Goal: Information Seeking & Learning: Check status

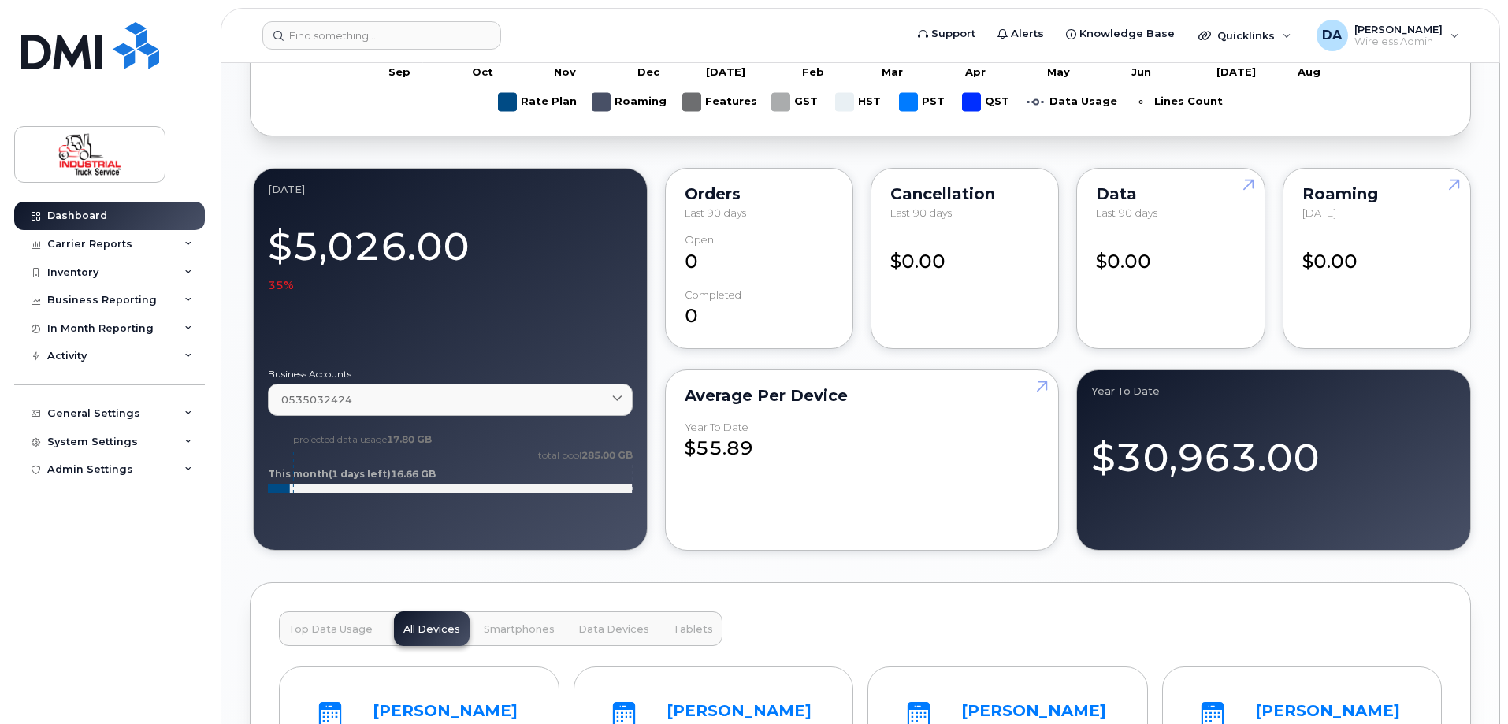
scroll to position [1576, 0]
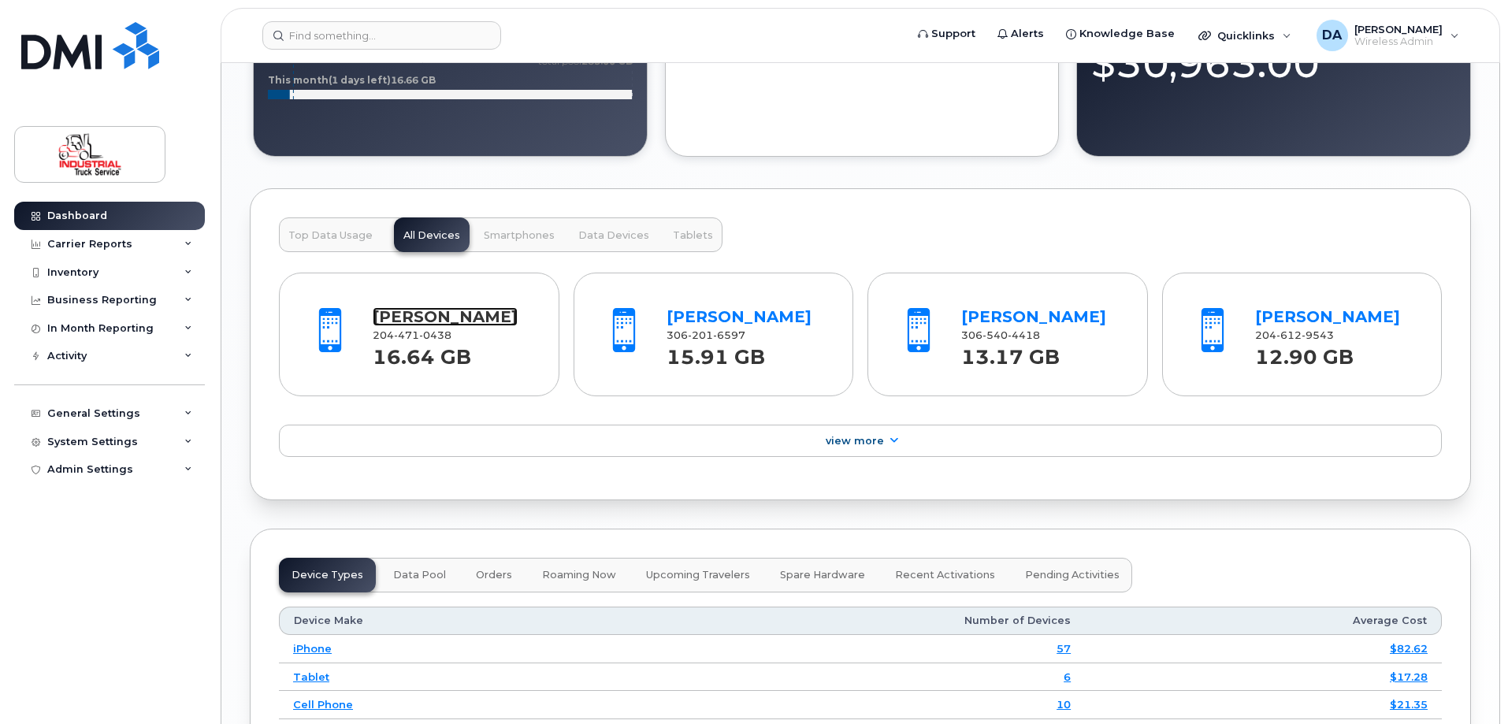
click at [391, 320] on link "[PERSON_NAME]" at bounding box center [445, 316] width 145 height 19
drag, startPoint x: 770, startPoint y: 318, endPoint x: 779, endPoint y: 318, distance: 9.5
click at [770, 317] on link "[PERSON_NAME]" at bounding box center [739, 316] width 145 height 19
click at [1030, 314] on link "Rafal Balakut" at bounding box center [1033, 316] width 145 height 19
click at [91, 327] on div "In Month Reporting" at bounding box center [100, 328] width 106 height 13
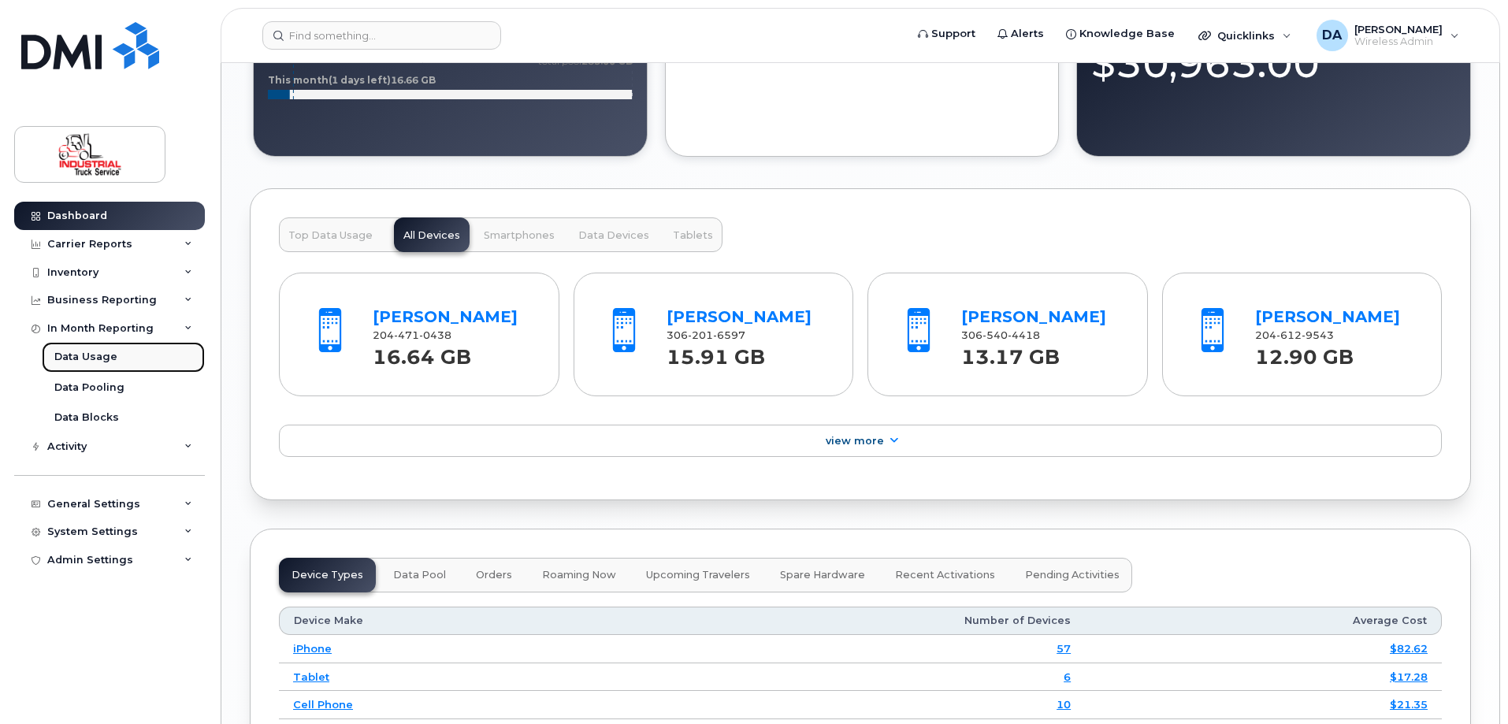
click at [88, 362] on div "Data Usage" at bounding box center [85, 357] width 63 height 14
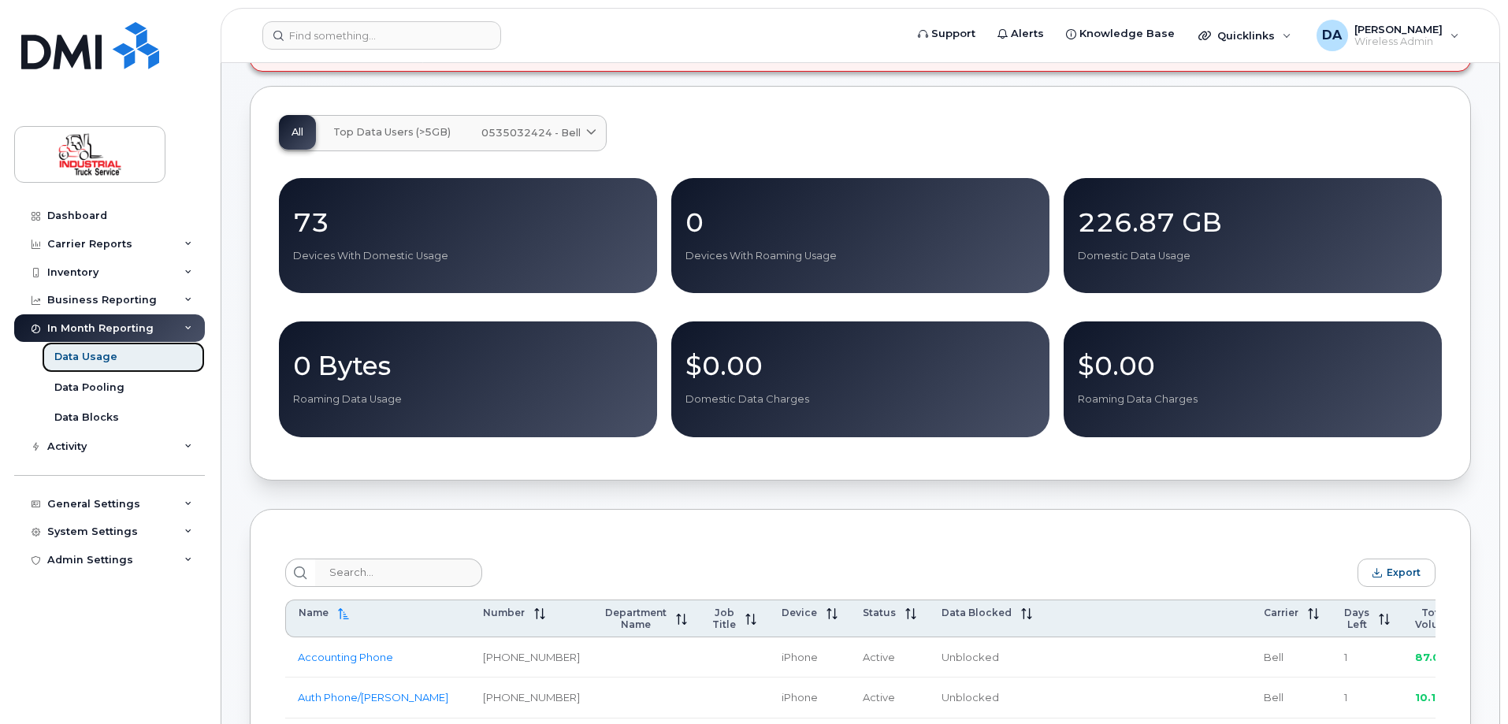
scroll to position [394, 0]
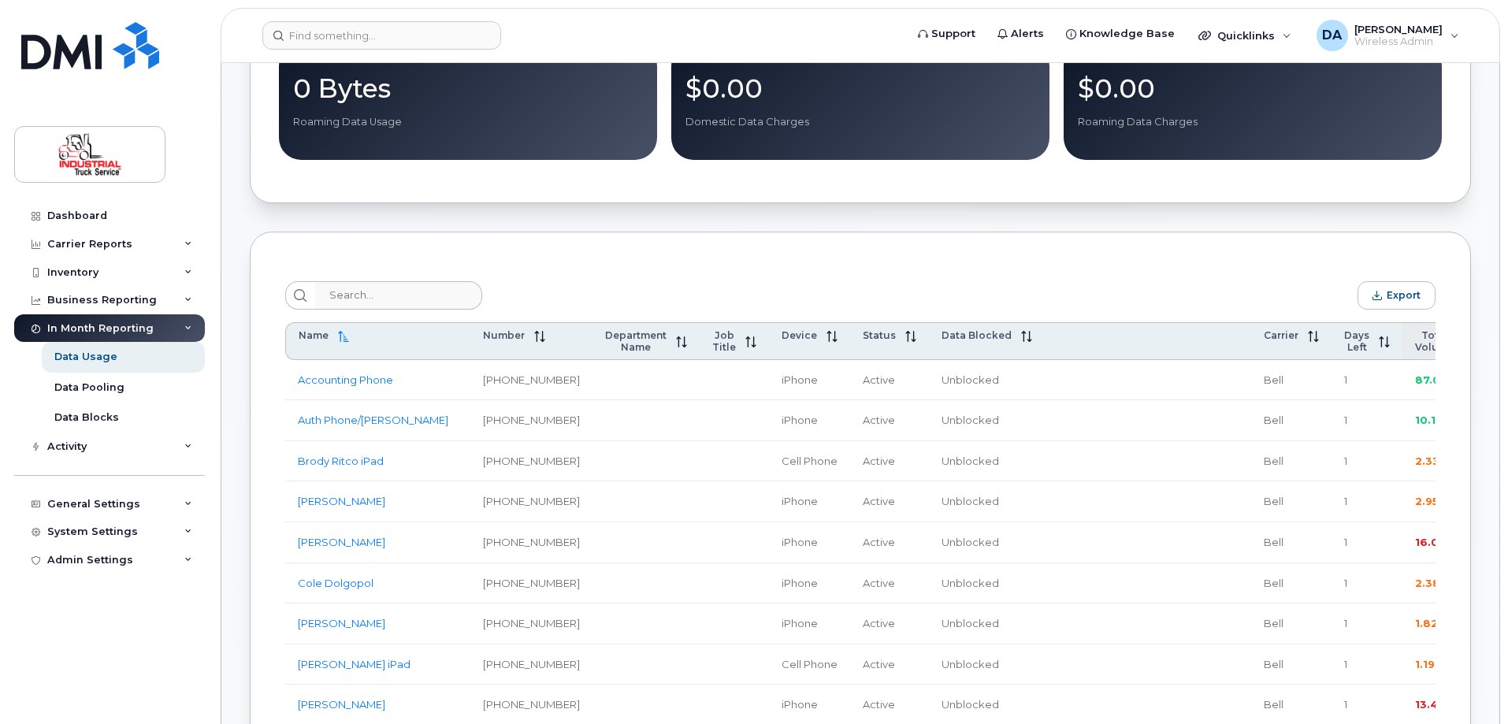
click at [1415, 347] on span "Total Volume" at bounding box center [1434, 341] width 39 height 24
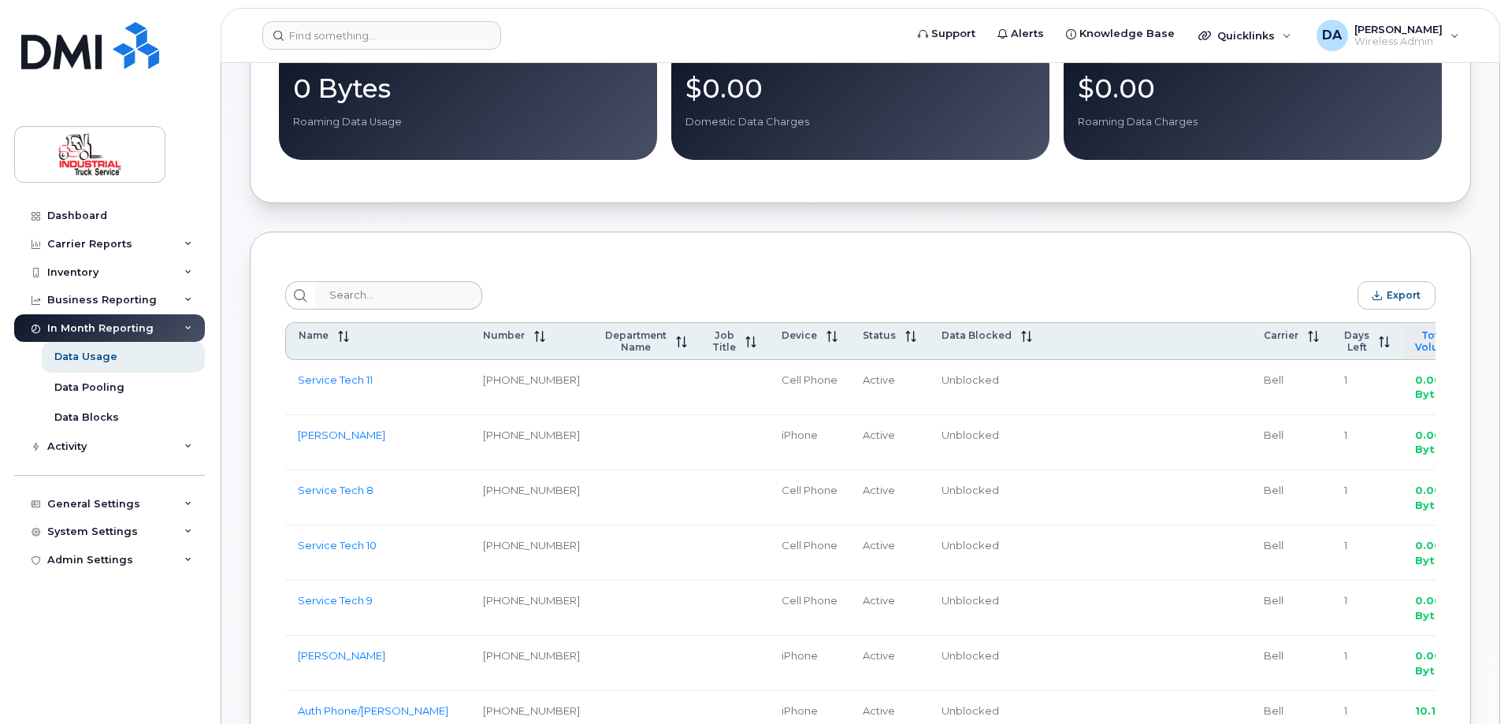
click at [1415, 347] on span "Total Volume" at bounding box center [1434, 341] width 39 height 24
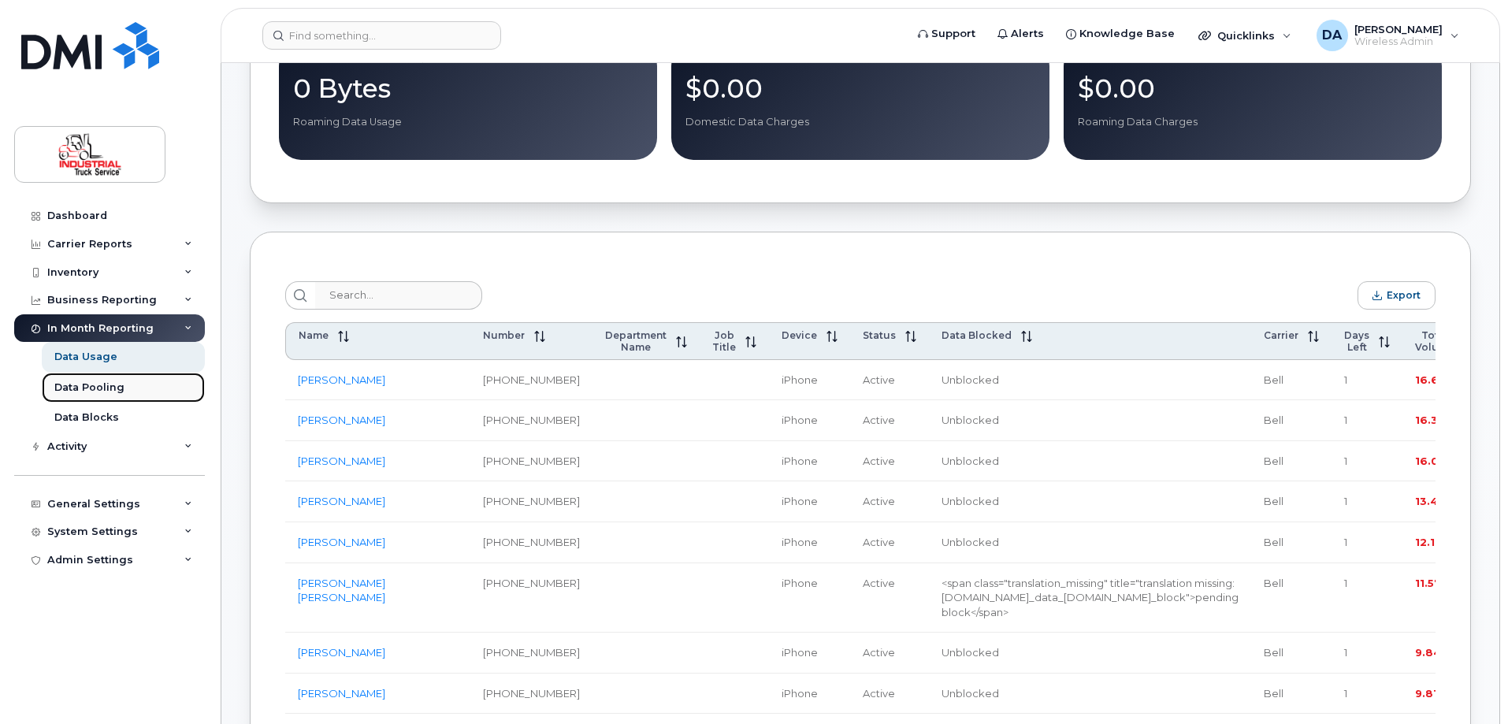
click at [98, 389] on div "Data Pooling" at bounding box center [89, 388] width 70 height 14
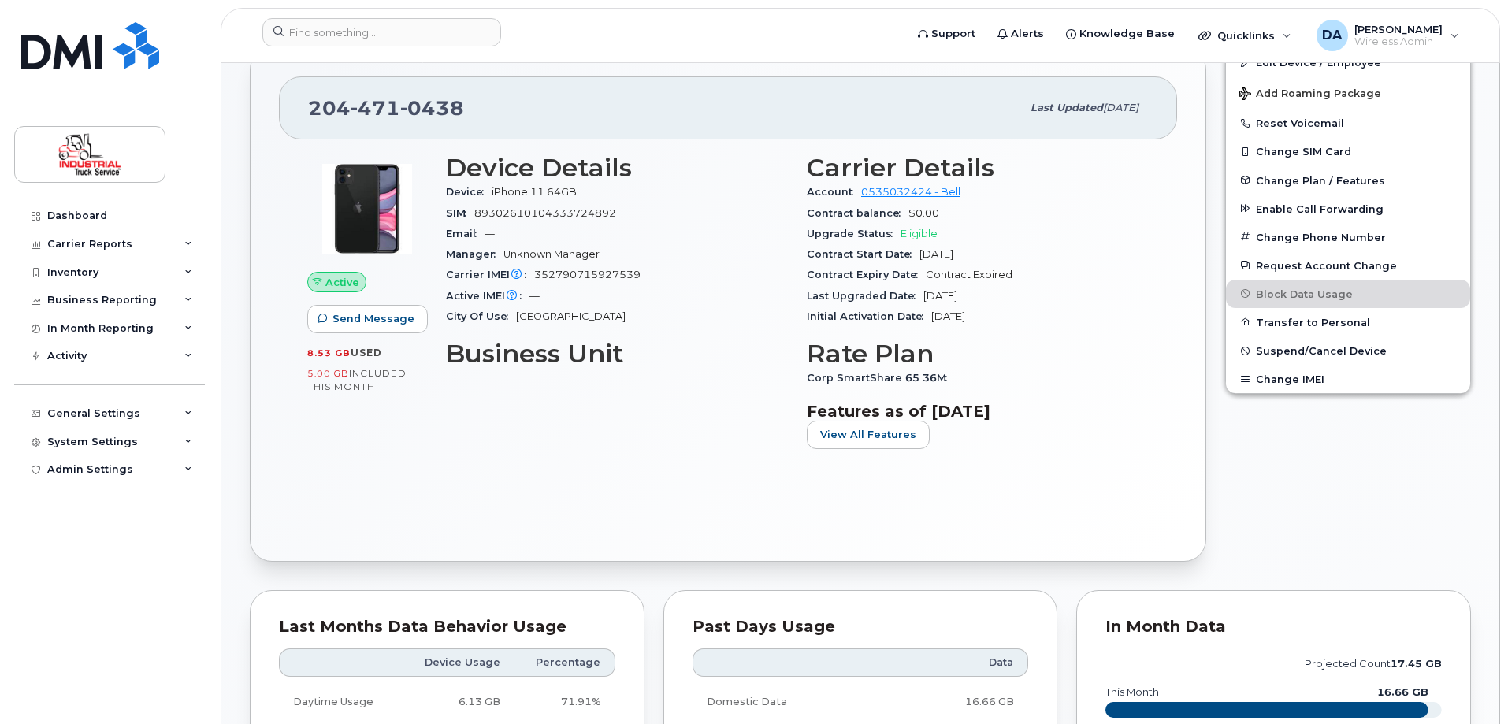
scroll to position [630, 0]
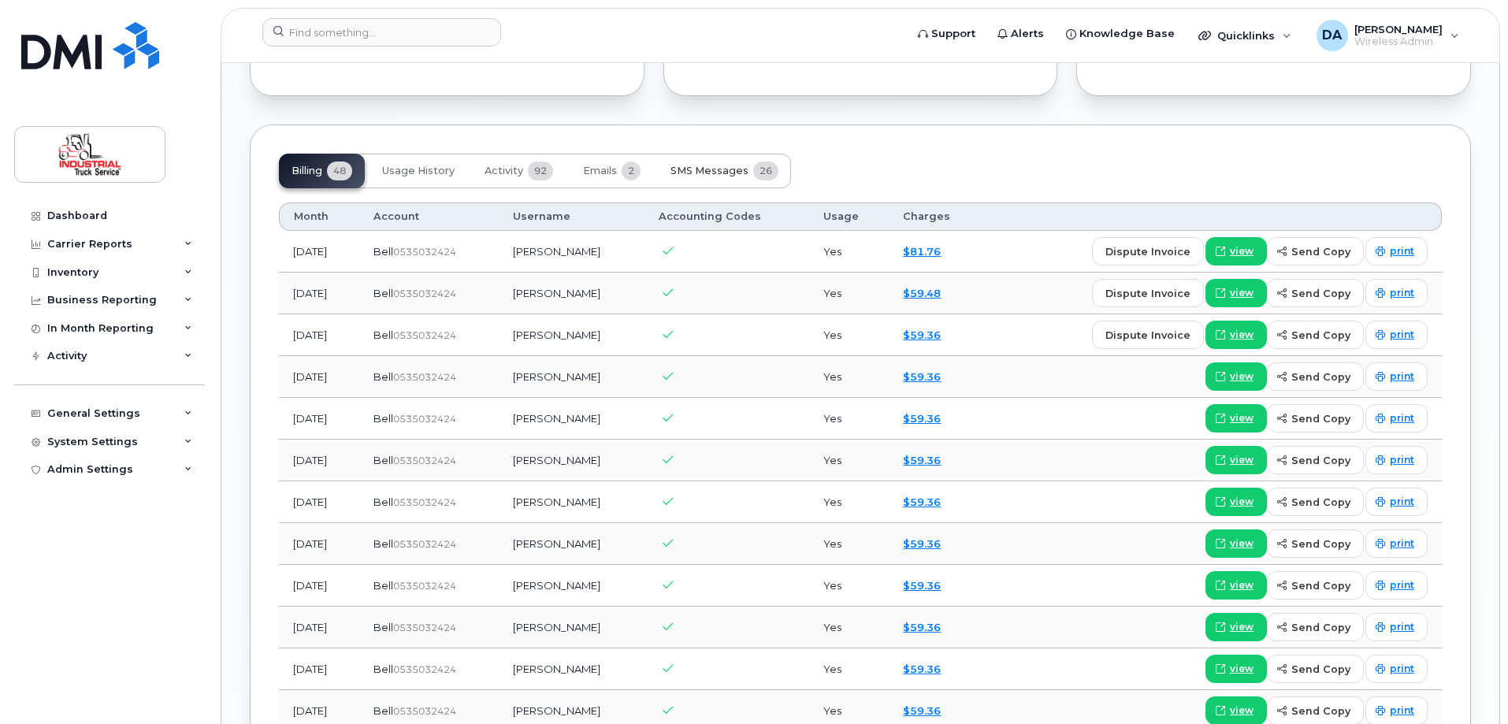
click at [729, 174] on span "SMS Messages" at bounding box center [709, 171] width 78 height 13
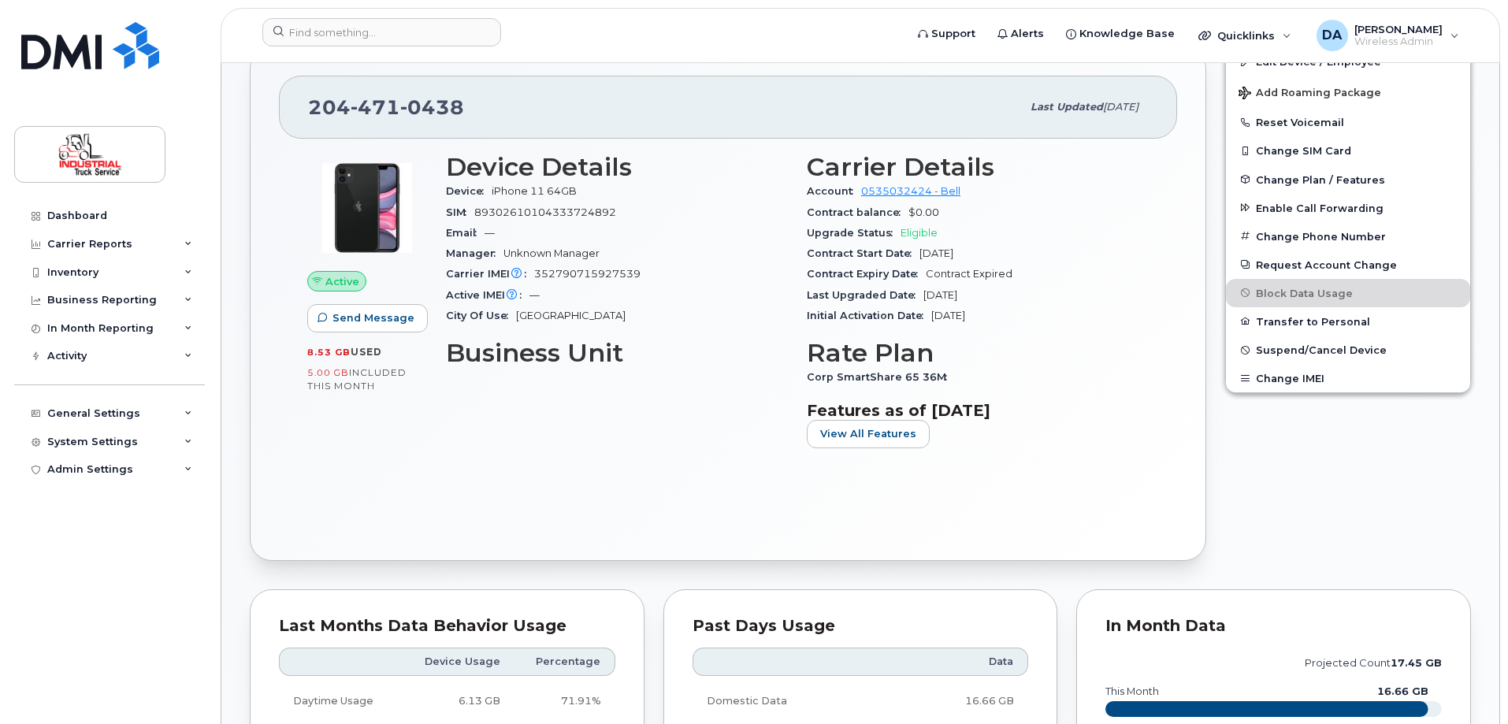
scroll to position [551, 0]
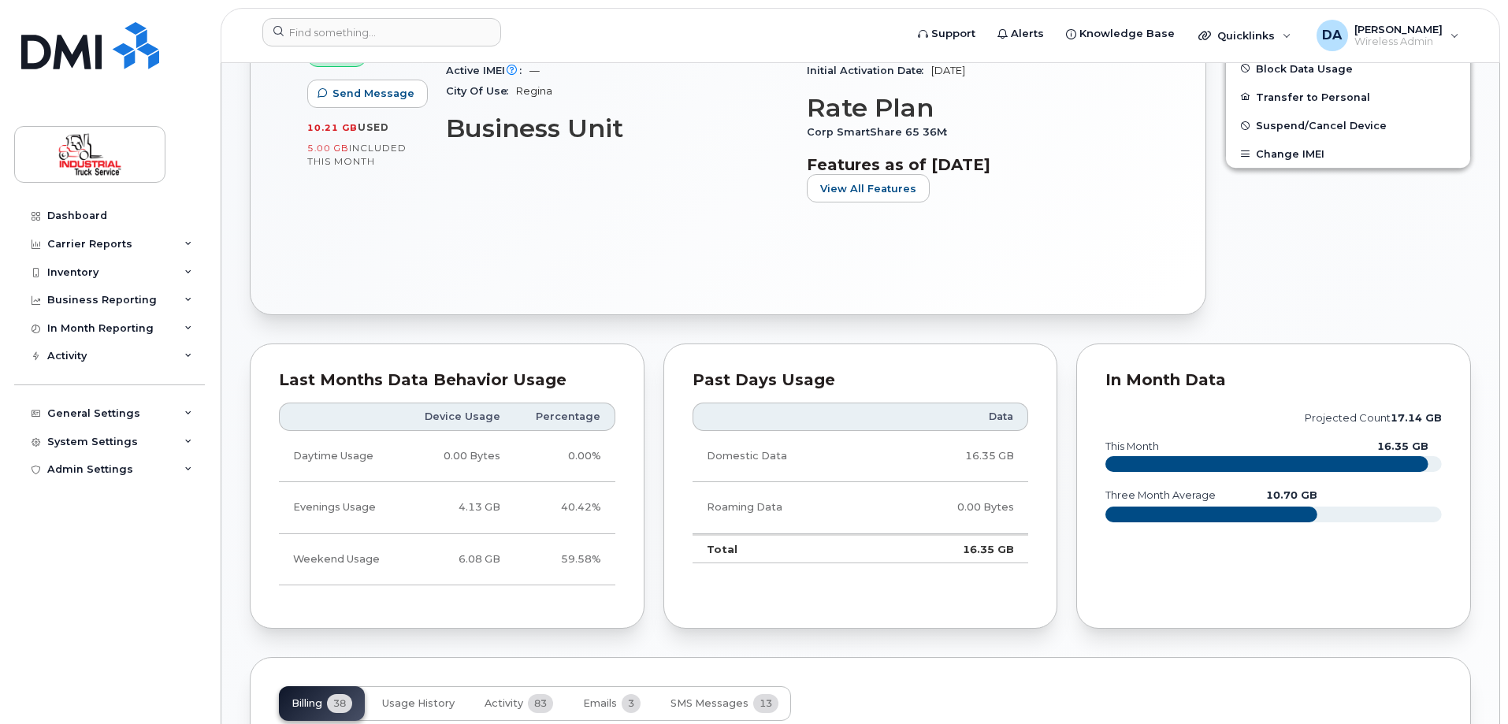
scroll to position [630, 0]
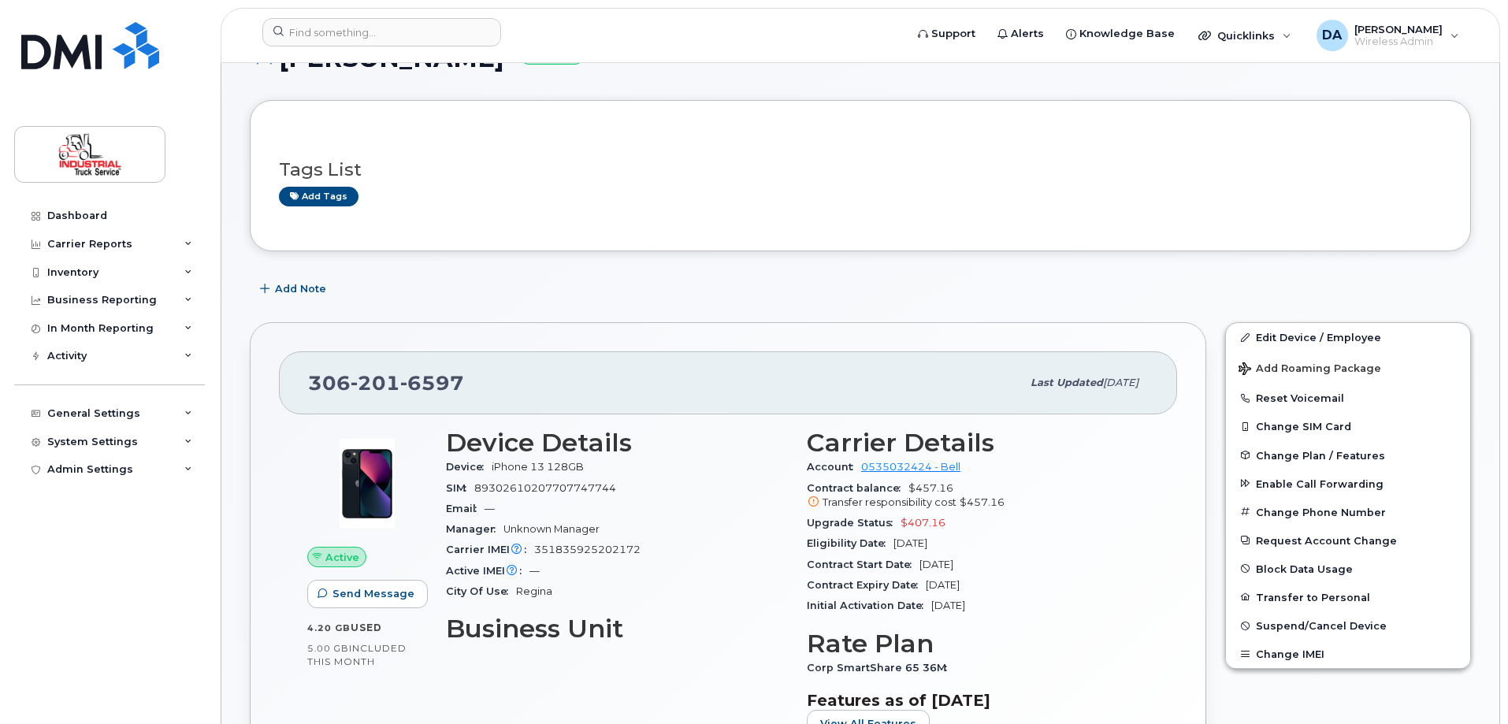
scroll to position [551, 0]
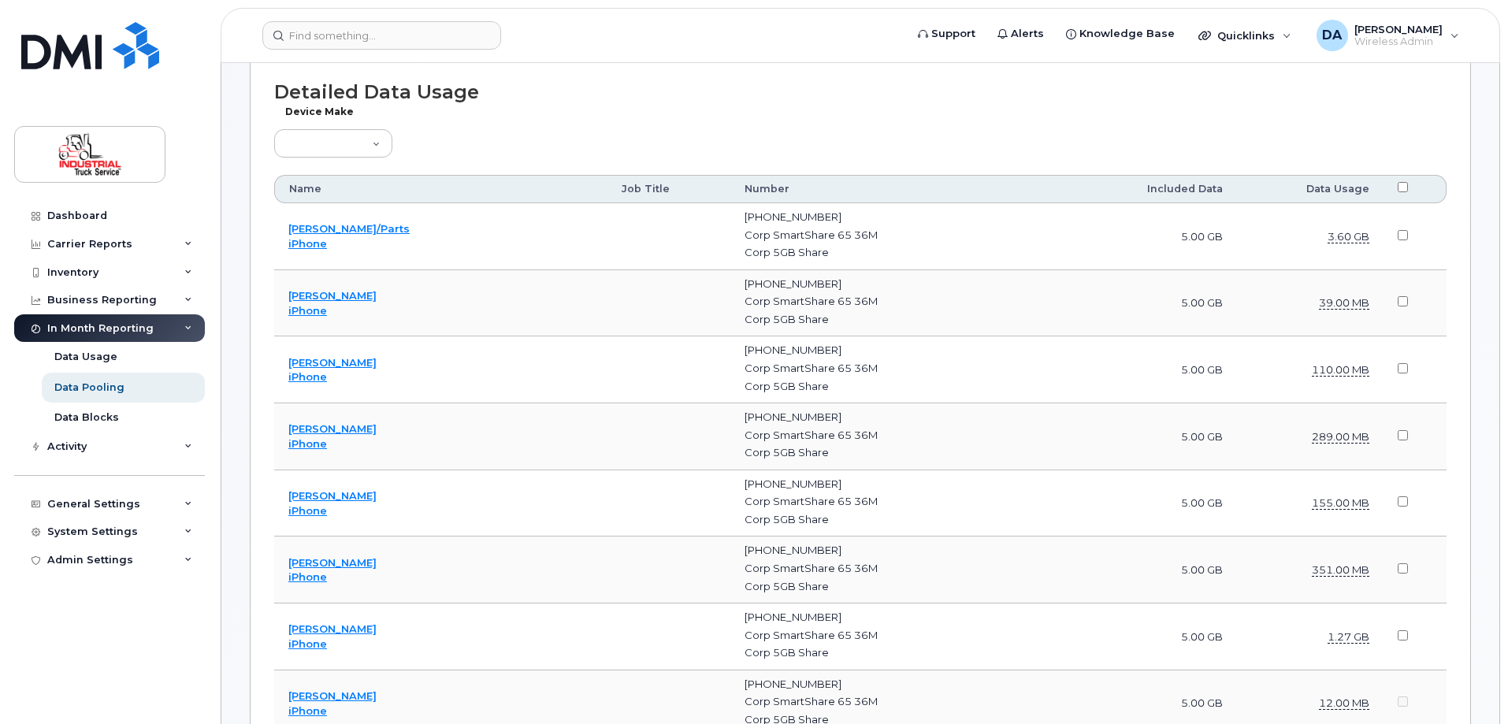
scroll to position [1786, 0]
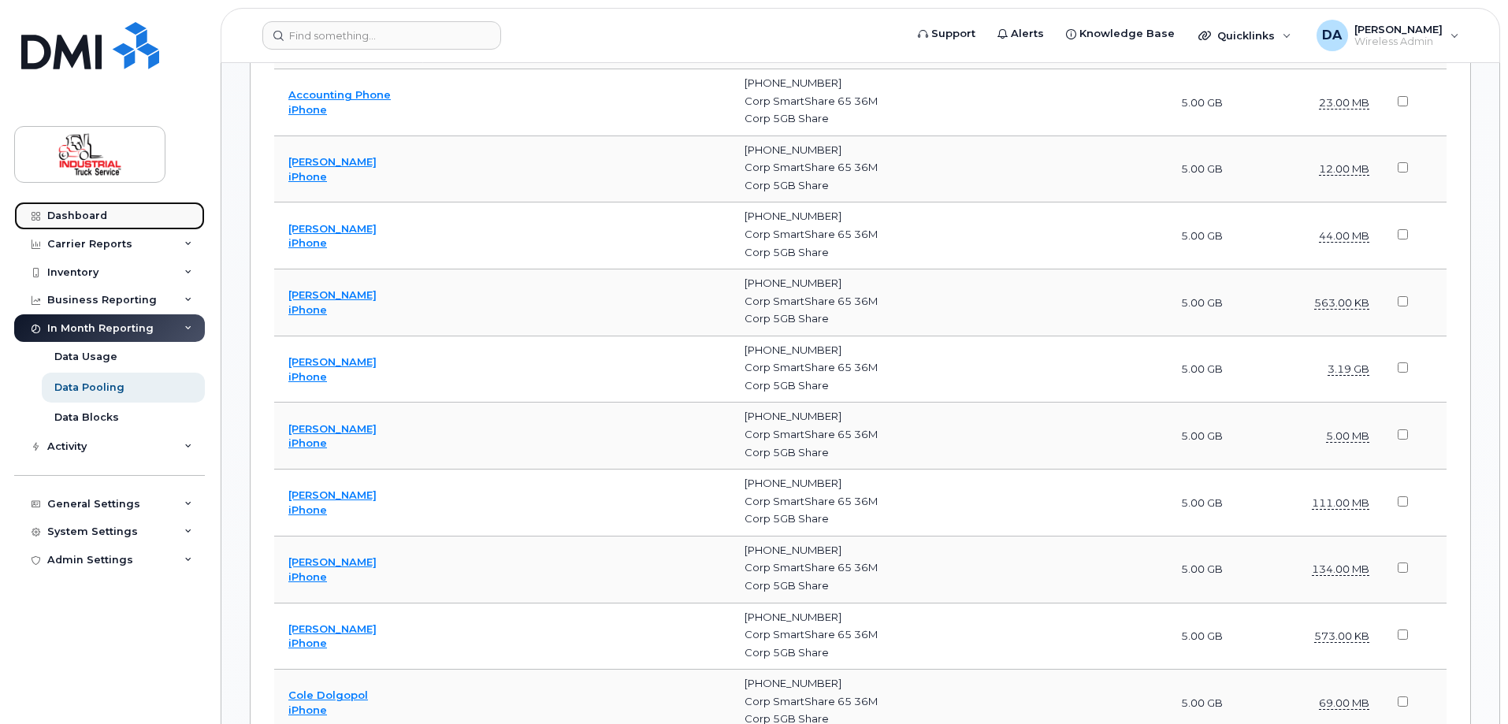
click at [82, 213] on div "Dashboard" at bounding box center [77, 216] width 60 height 13
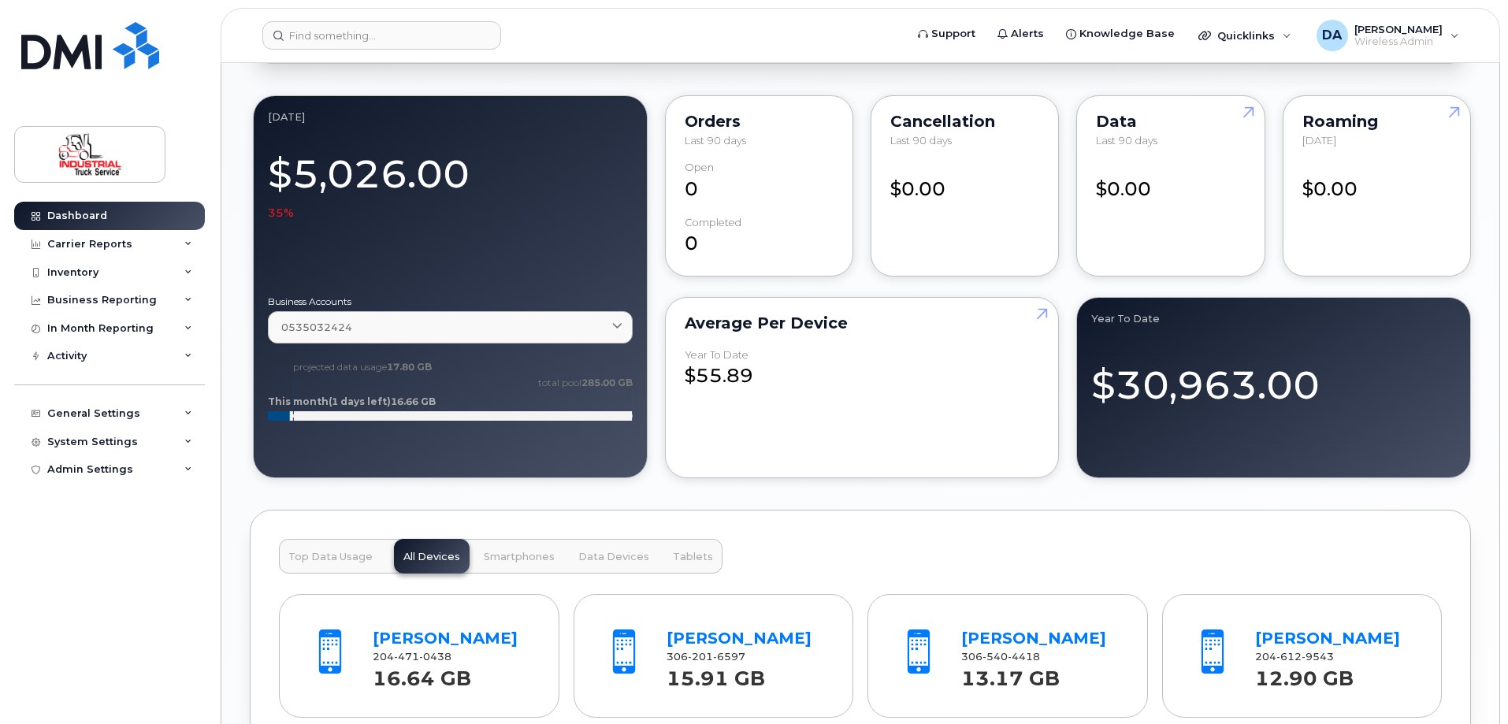
scroll to position [1497, 0]
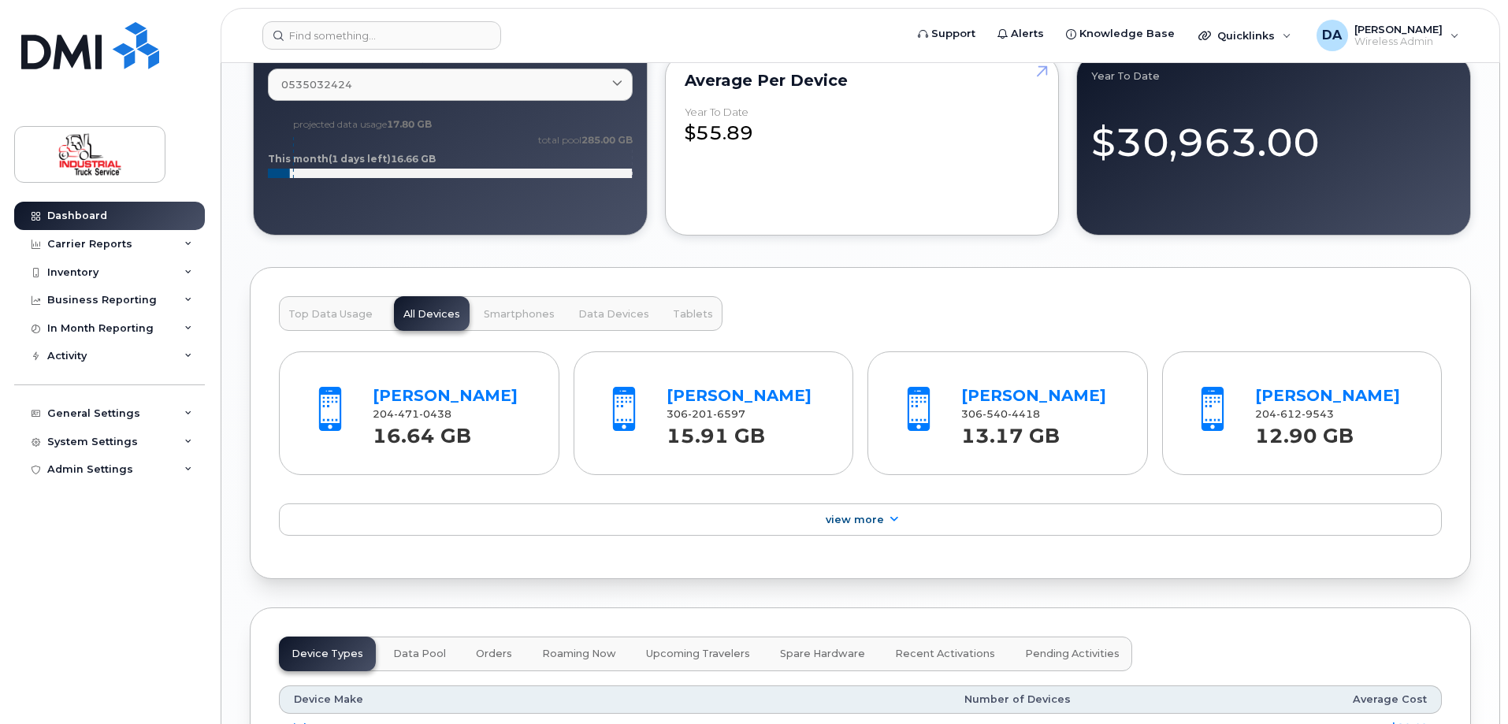
click at [334, 320] on span "Top Data Usage" at bounding box center [330, 314] width 84 height 13
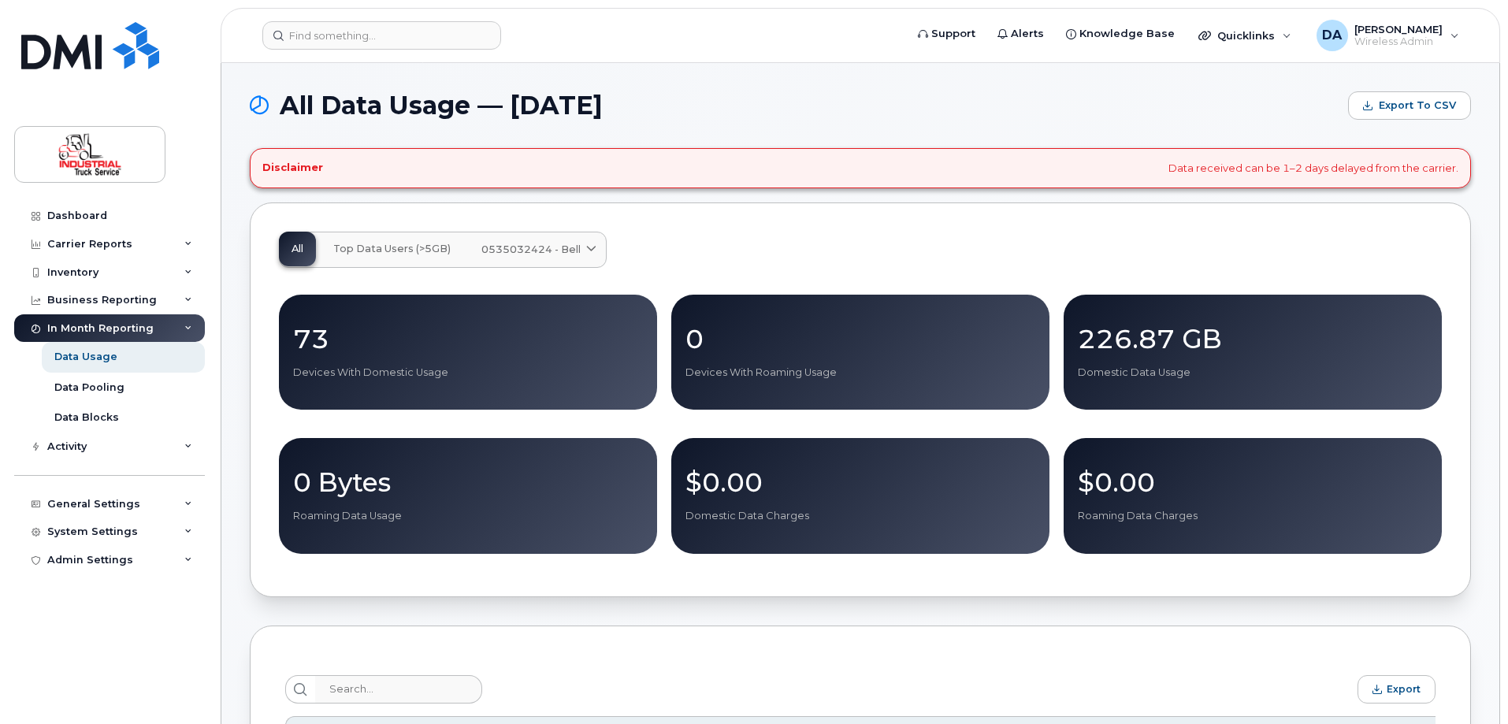
scroll to position [473, 0]
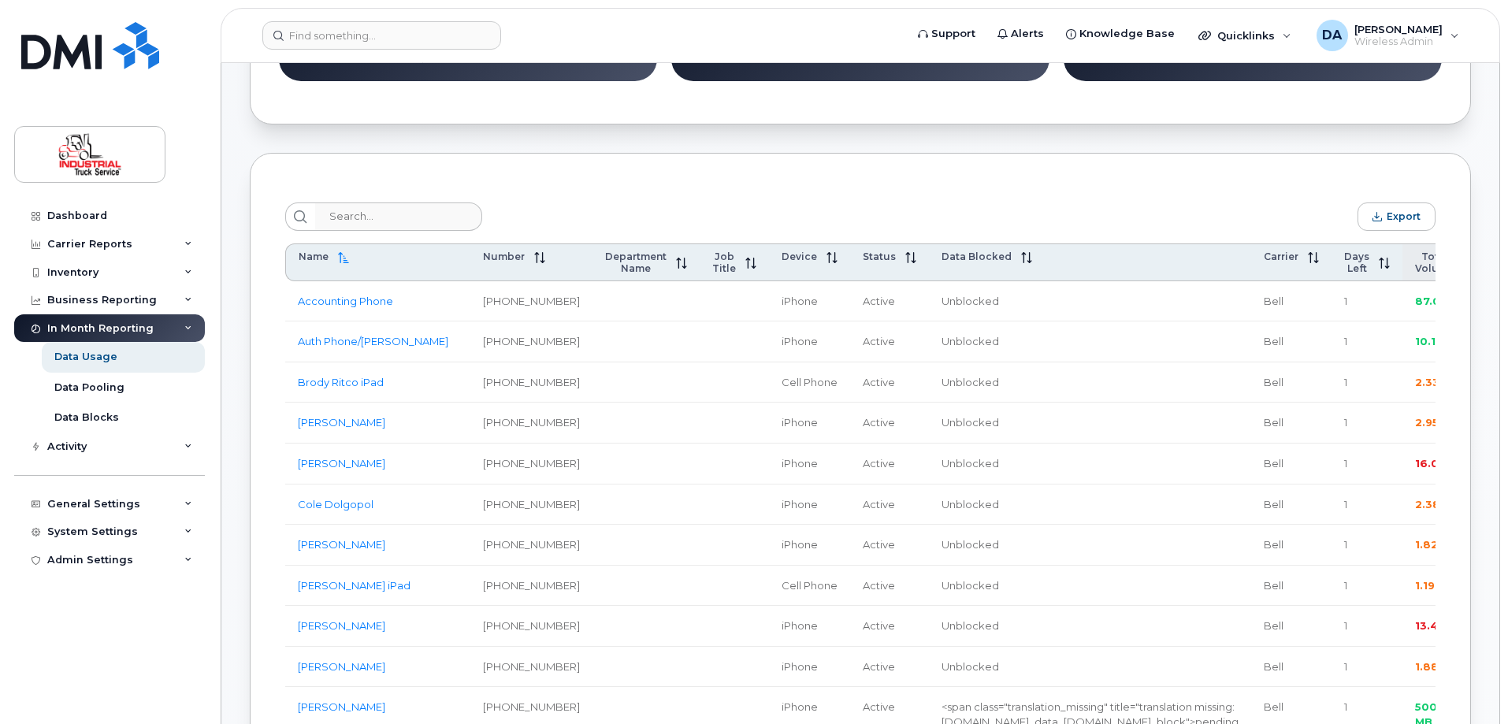
click at [1415, 266] on span "Total Volume" at bounding box center [1434, 263] width 39 height 24
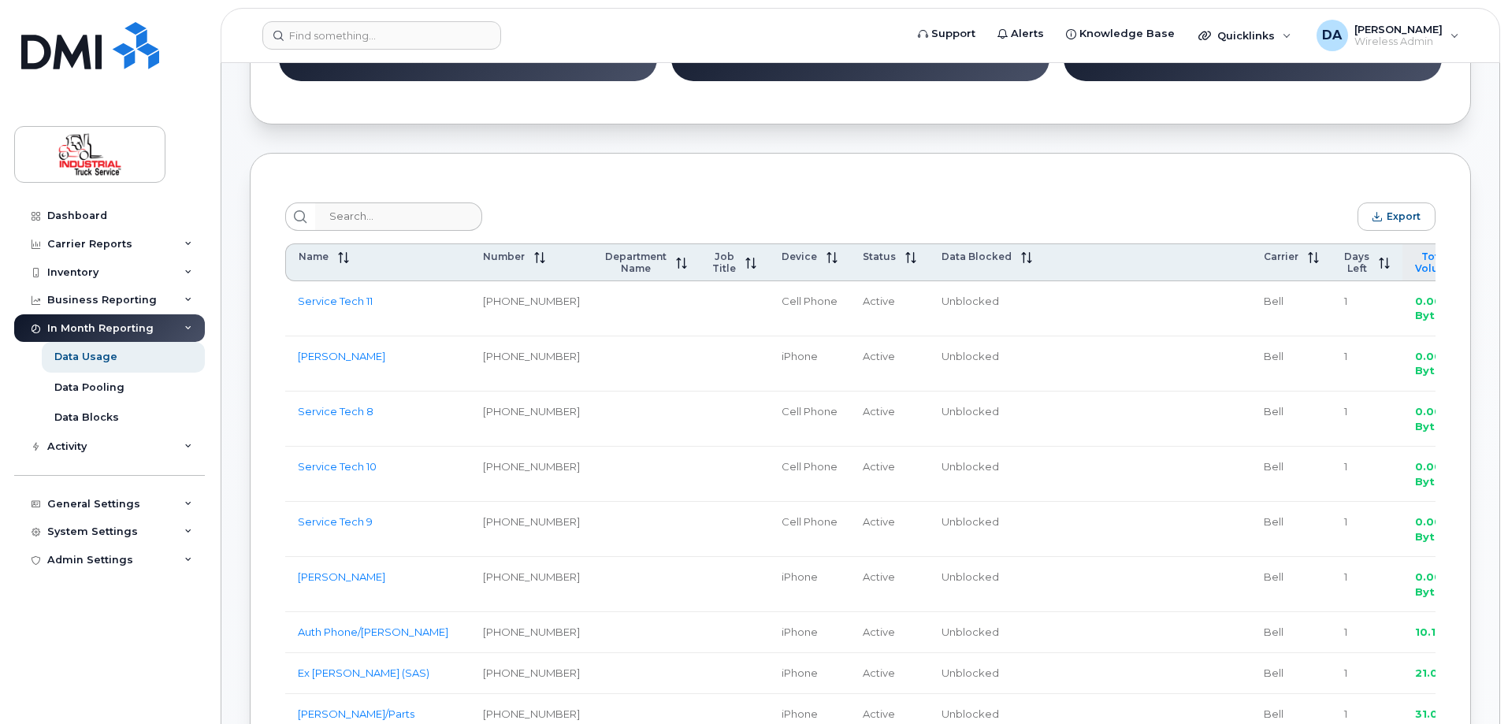
click at [1415, 261] on span "Total Volume" at bounding box center [1434, 263] width 39 height 24
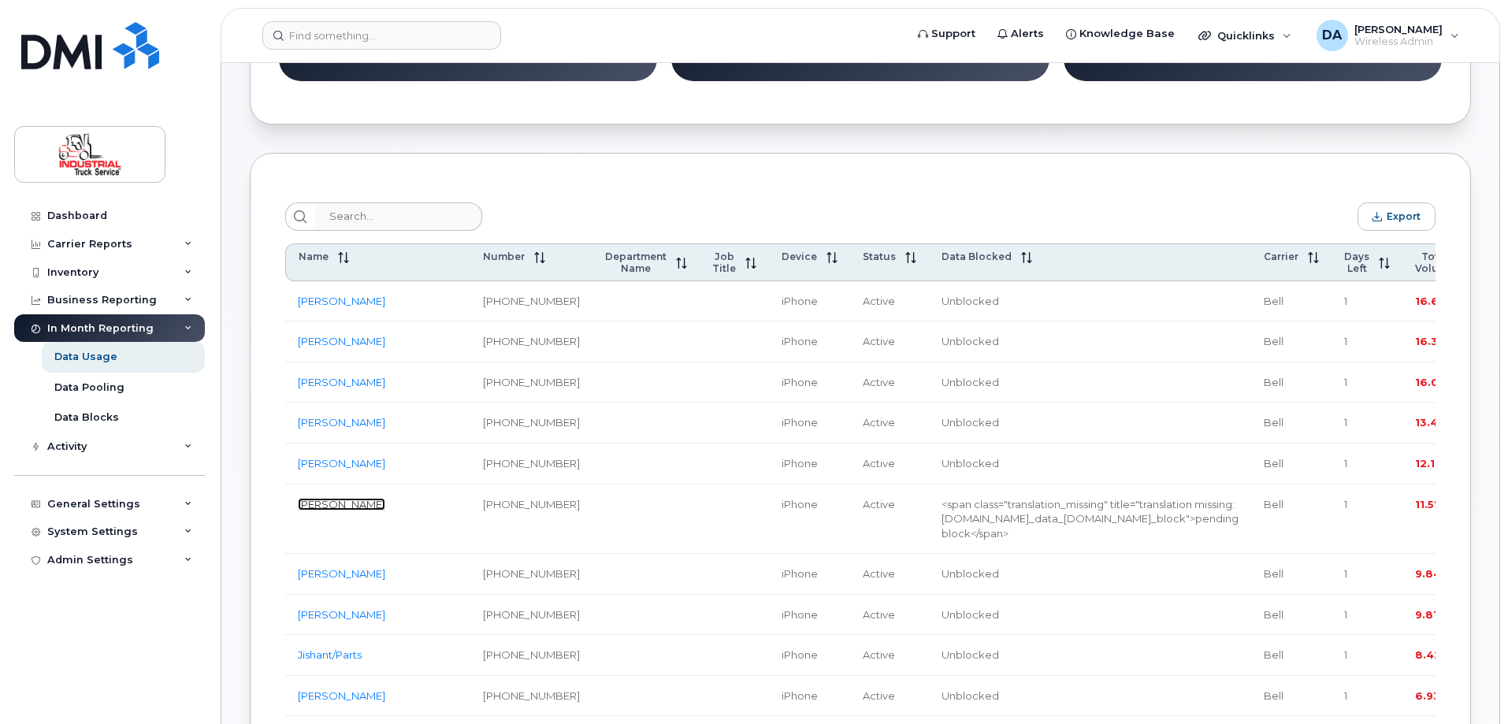
click at [339, 511] on link "[PERSON_NAME] [PERSON_NAME]" at bounding box center [341, 504] width 87 height 13
click at [88, 207] on link "Dashboard" at bounding box center [109, 216] width 191 height 28
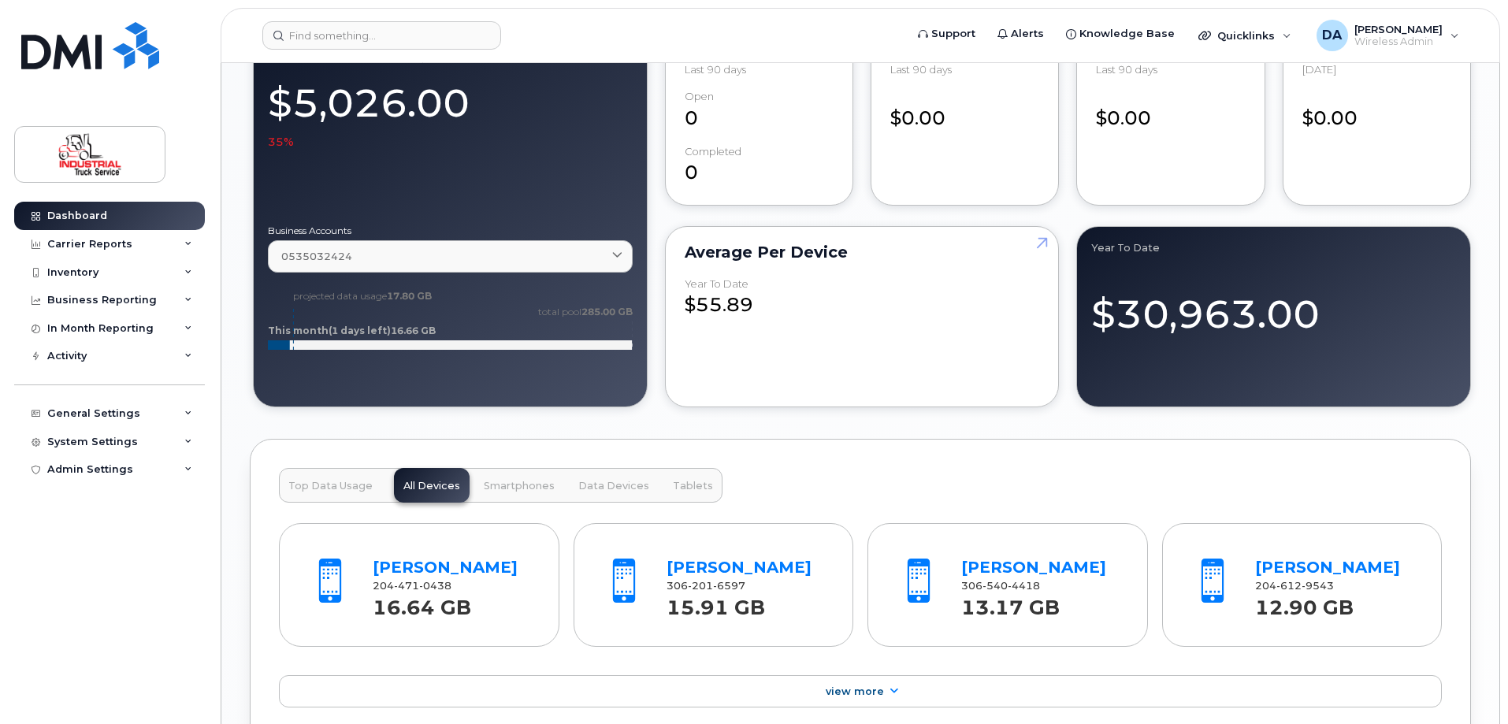
scroll to position [1497, 0]
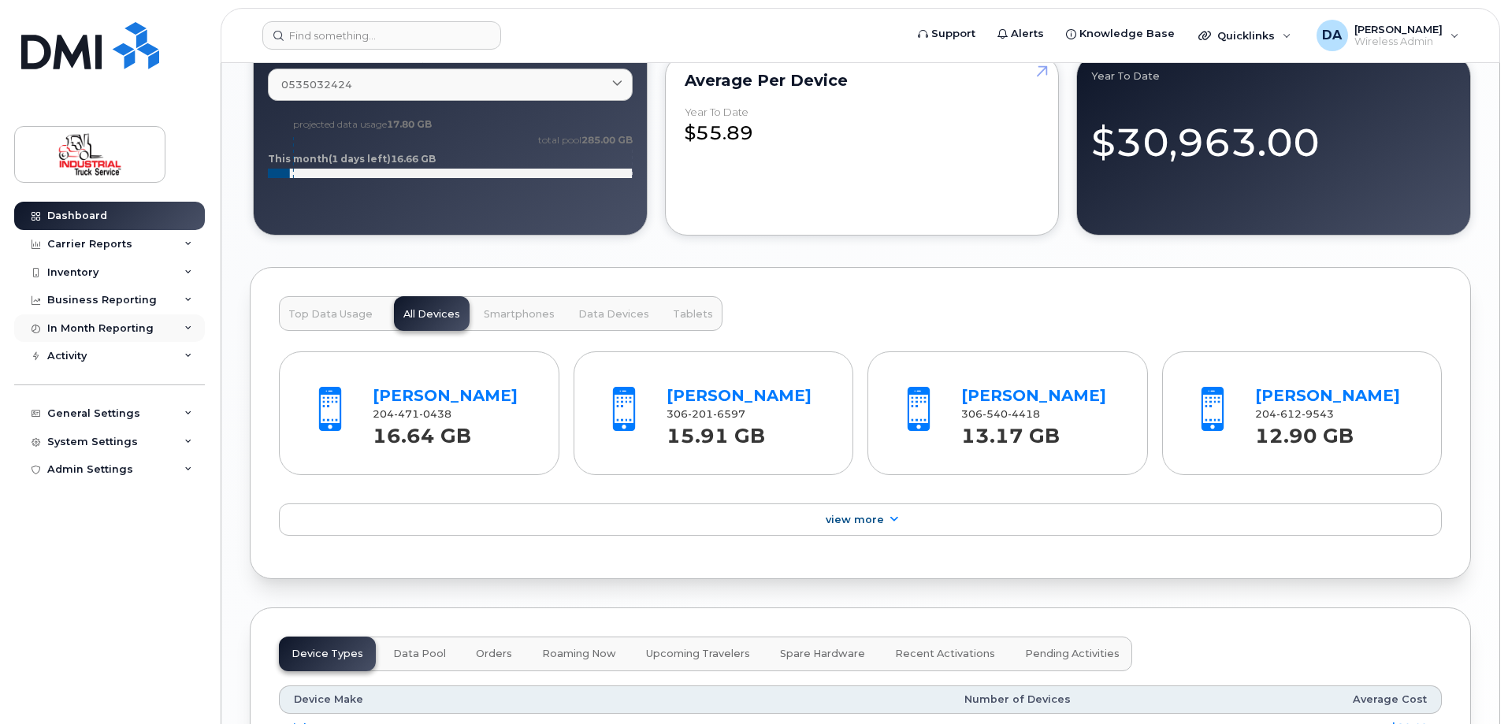
click at [87, 321] on div "In Month Reporting" at bounding box center [109, 328] width 191 height 28
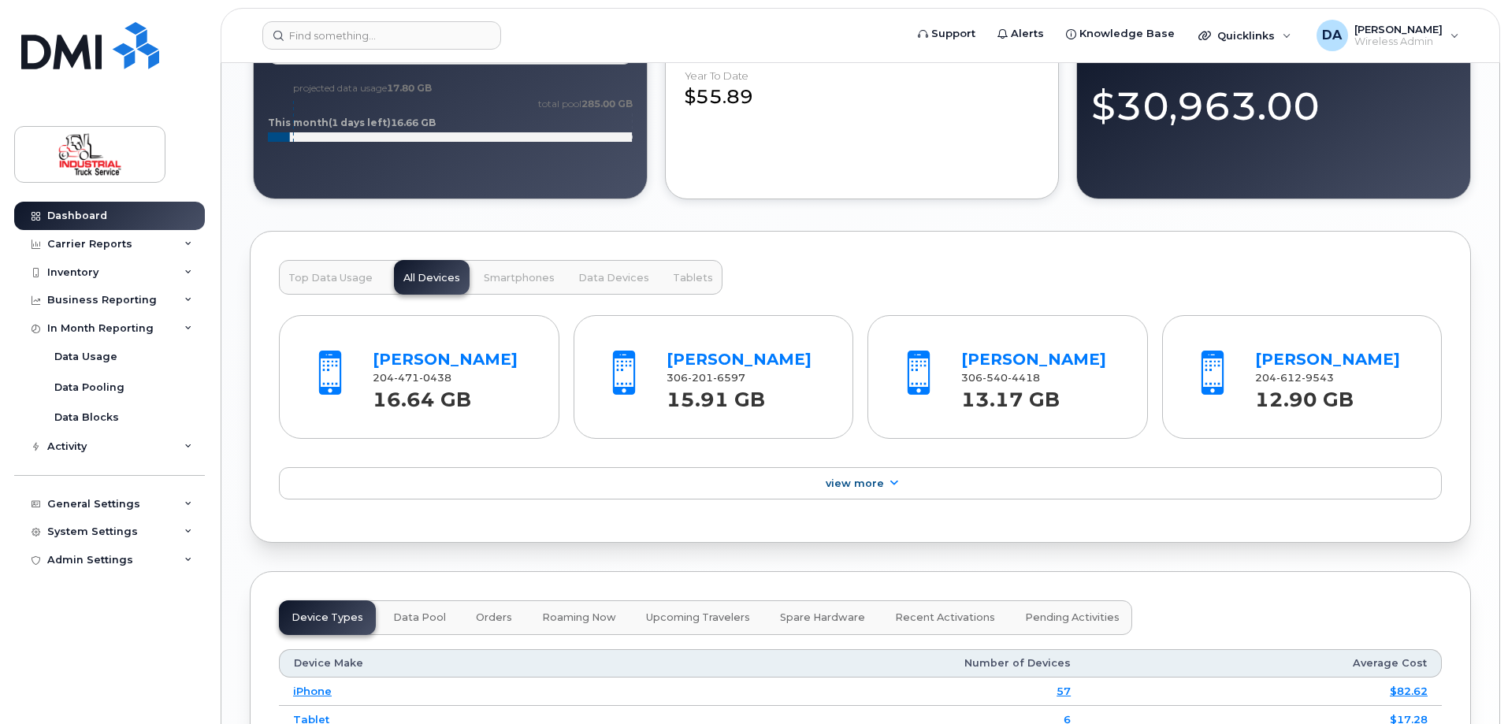
scroll to position [1576, 0]
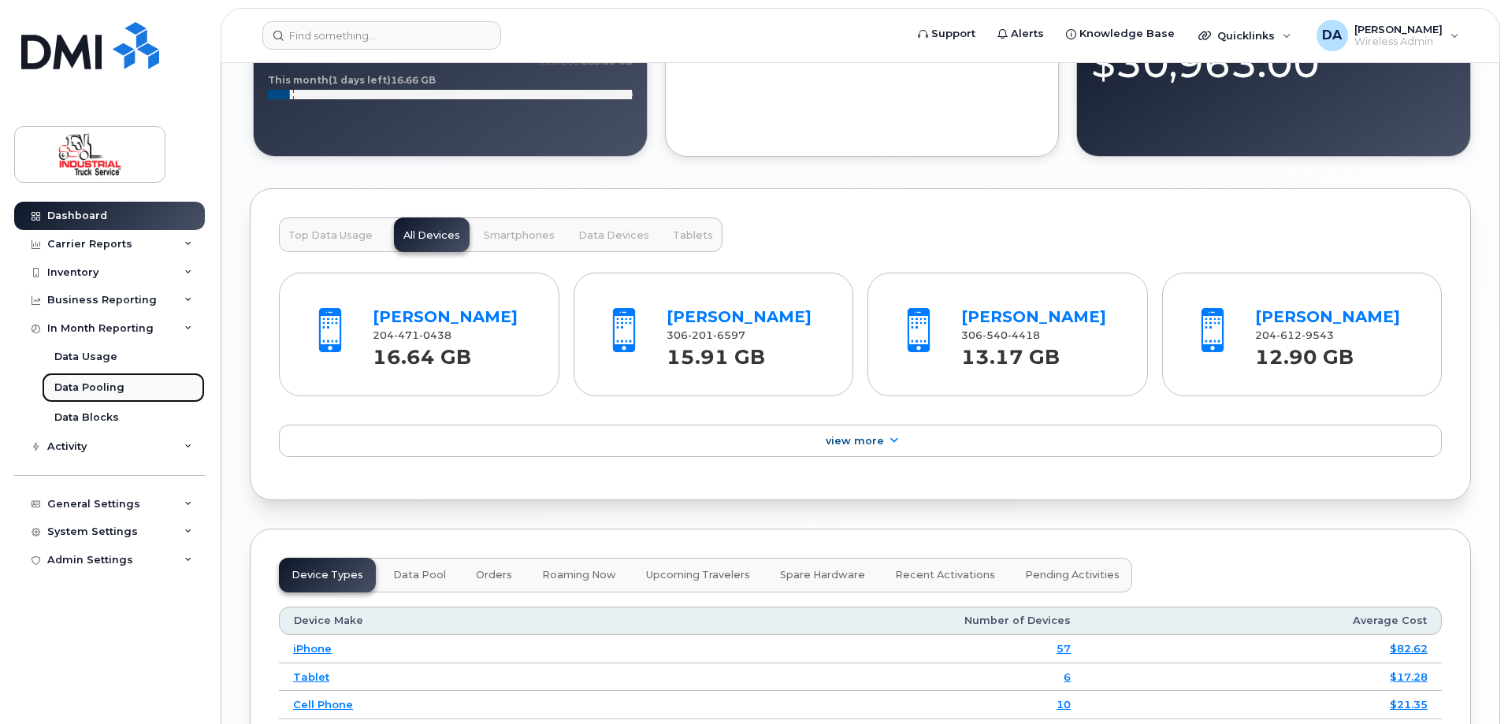
click at [91, 393] on div "Data Pooling" at bounding box center [89, 388] width 70 height 14
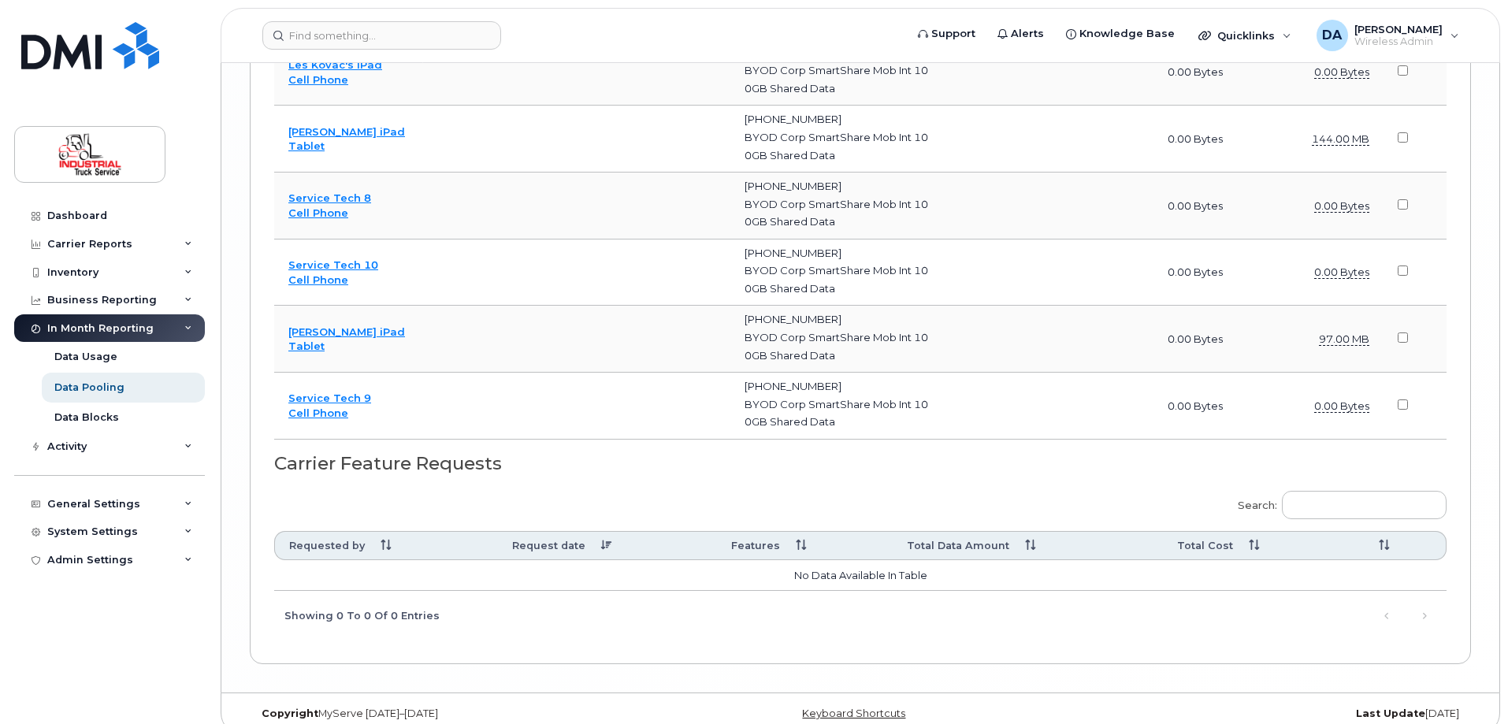
scroll to position [5104, 0]
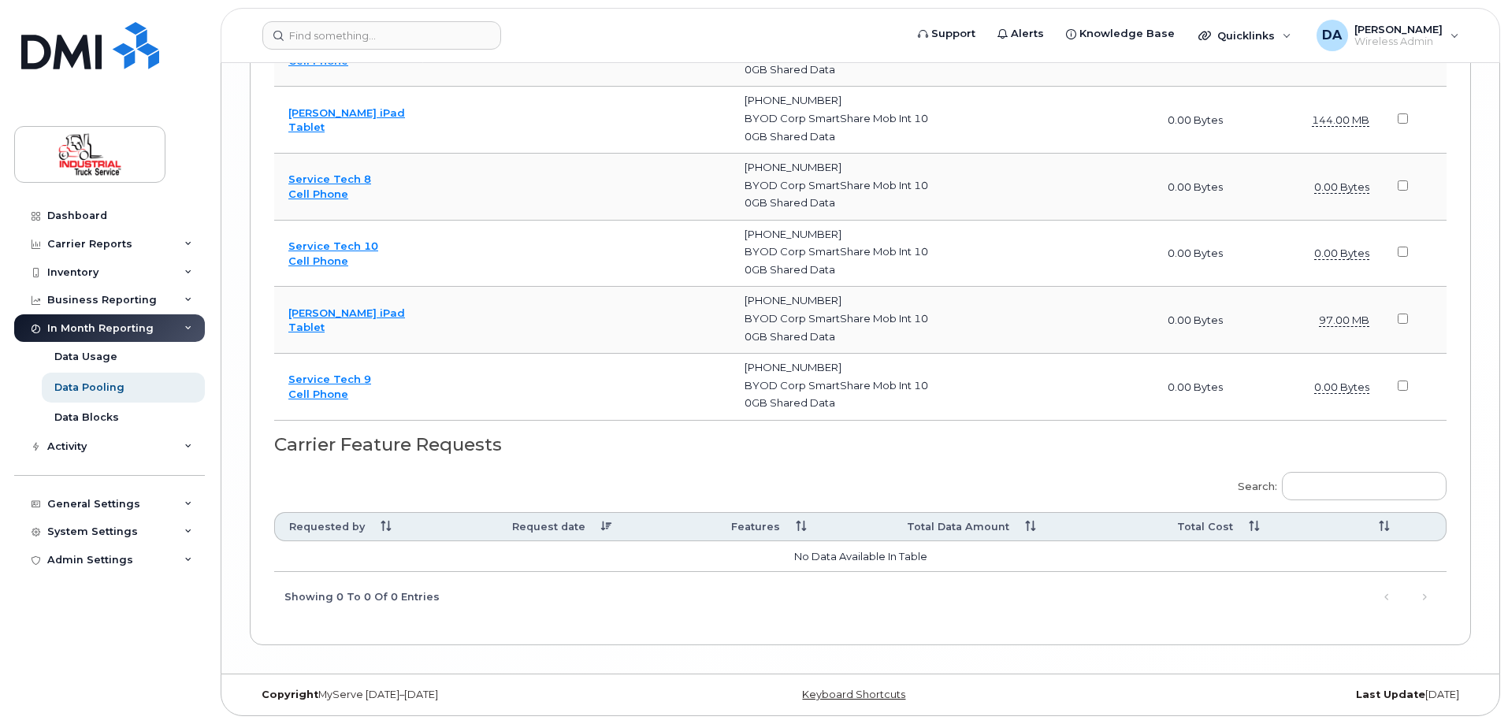
click at [489, 479] on div "Search: Requested by Request date Features Total Data Amount Total Cost No data…" at bounding box center [860, 541] width 1172 height 159
click at [597, 467] on div "Search: Requested by Request date Features Total Data Amount Total Cost No data…" at bounding box center [860, 541] width 1172 height 159
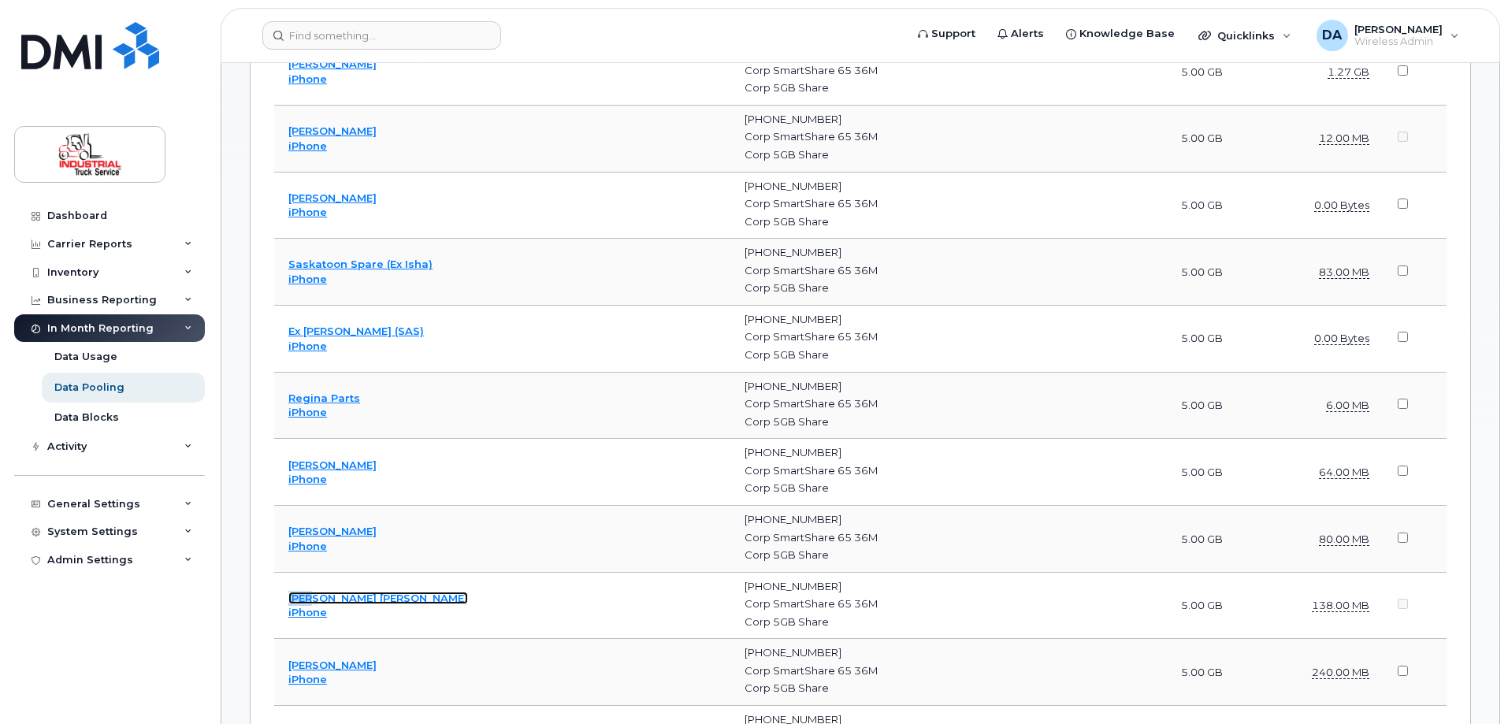
scroll to position [1149, 0]
click at [321, 594] on link "[PERSON_NAME] [PERSON_NAME]" at bounding box center [378, 598] width 180 height 13
click at [72, 217] on div "Dashboard" at bounding box center [77, 216] width 60 height 13
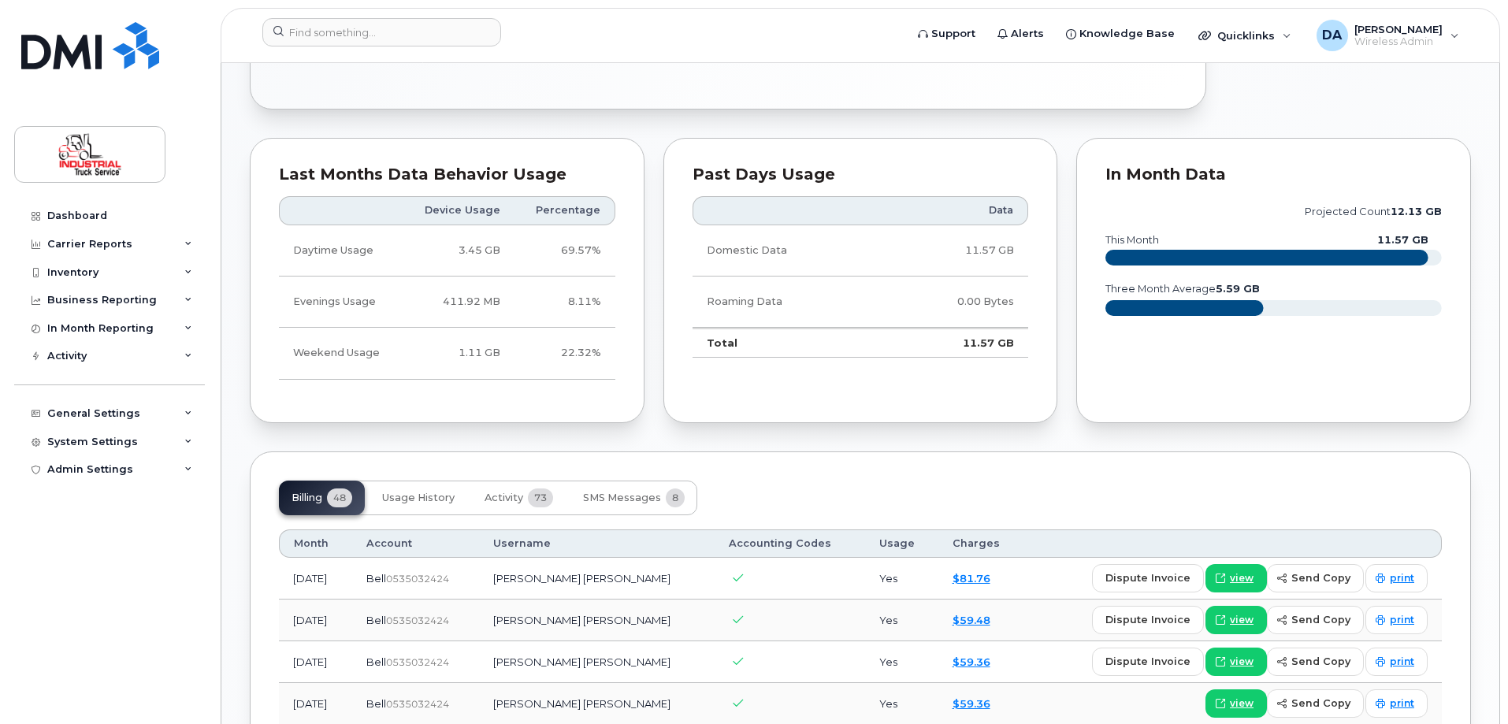
scroll to position [1261, 0]
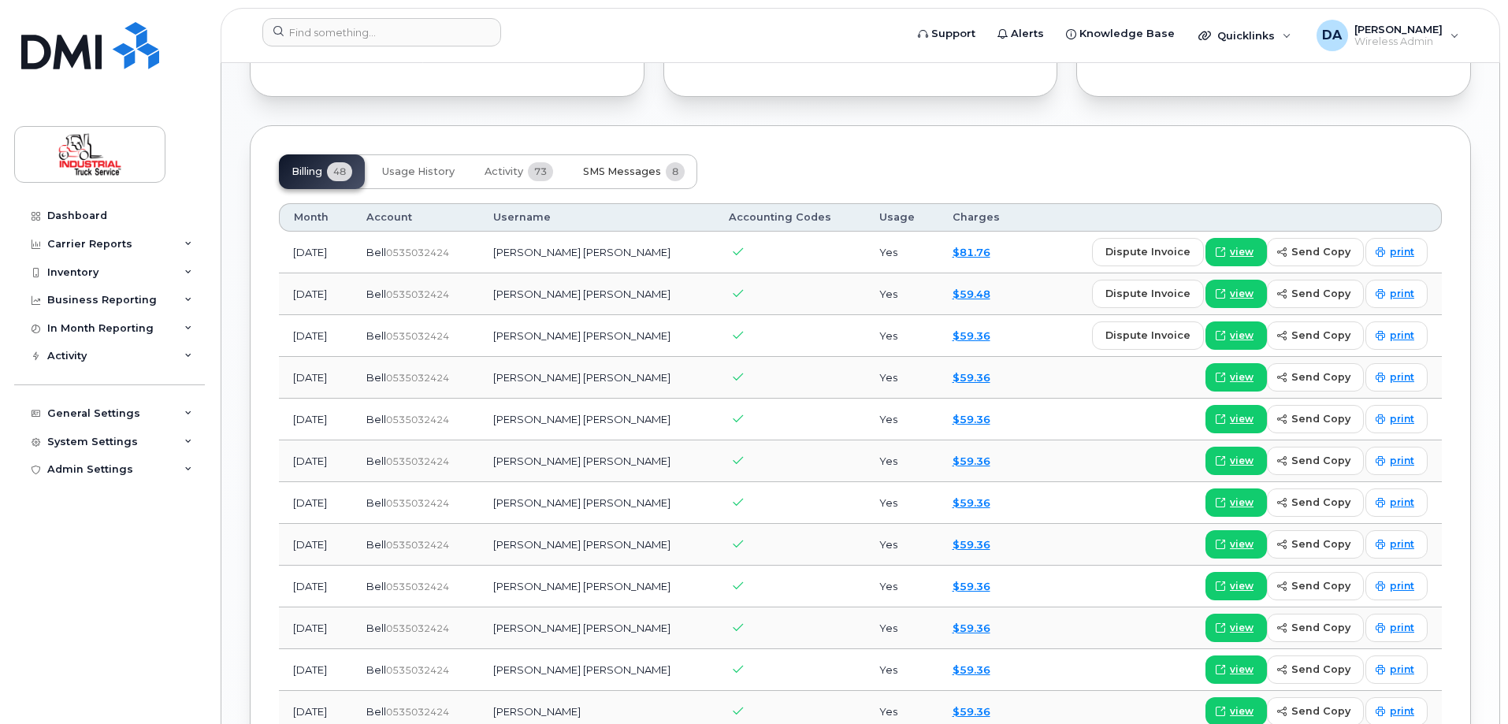
click at [643, 171] on span "SMS Messages" at bounding box center [622, 171] width 78 height 13
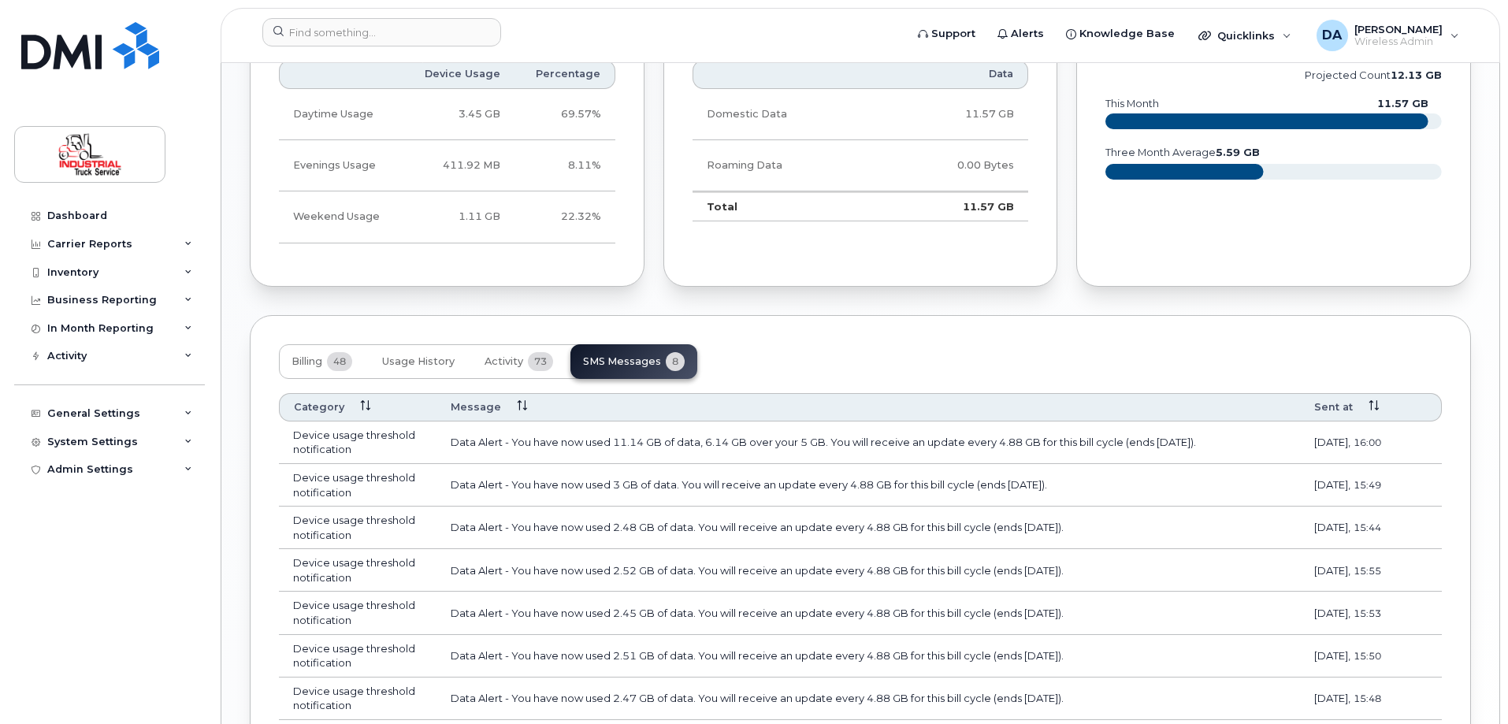
scroll to position [1231, 0]
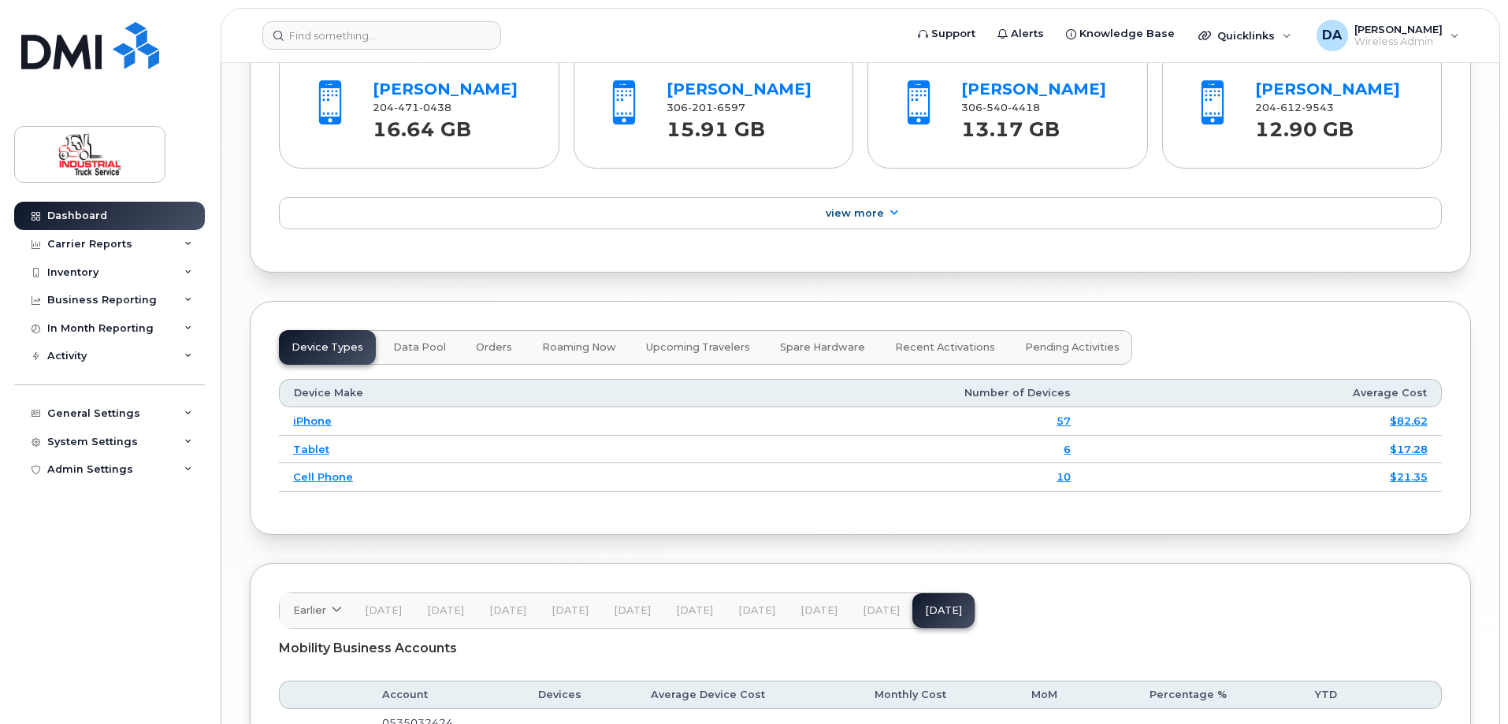
scroll to position [1812, 0]
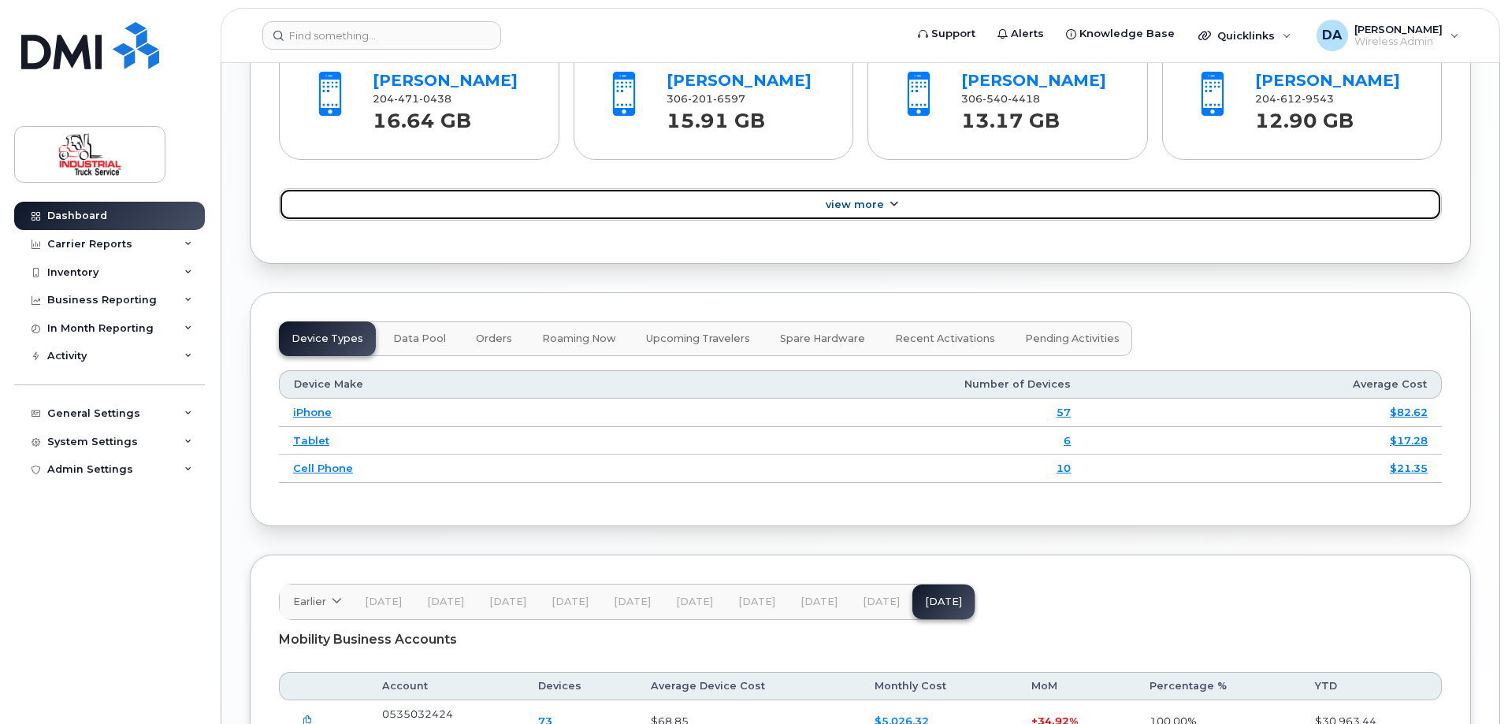
click at [867, 207] on span "View More" at bounding box center [855, 205] width 58 height 12
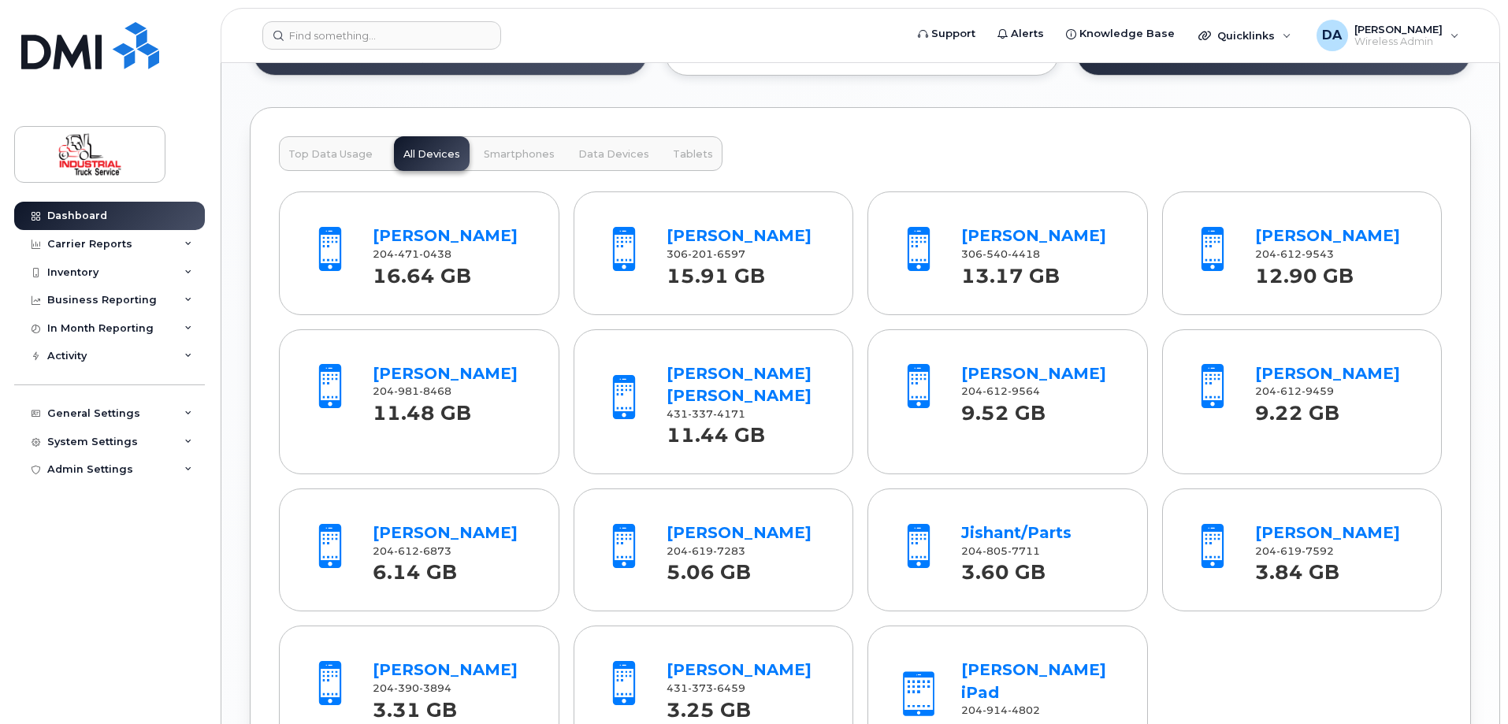
scroll to position [1654, 0]
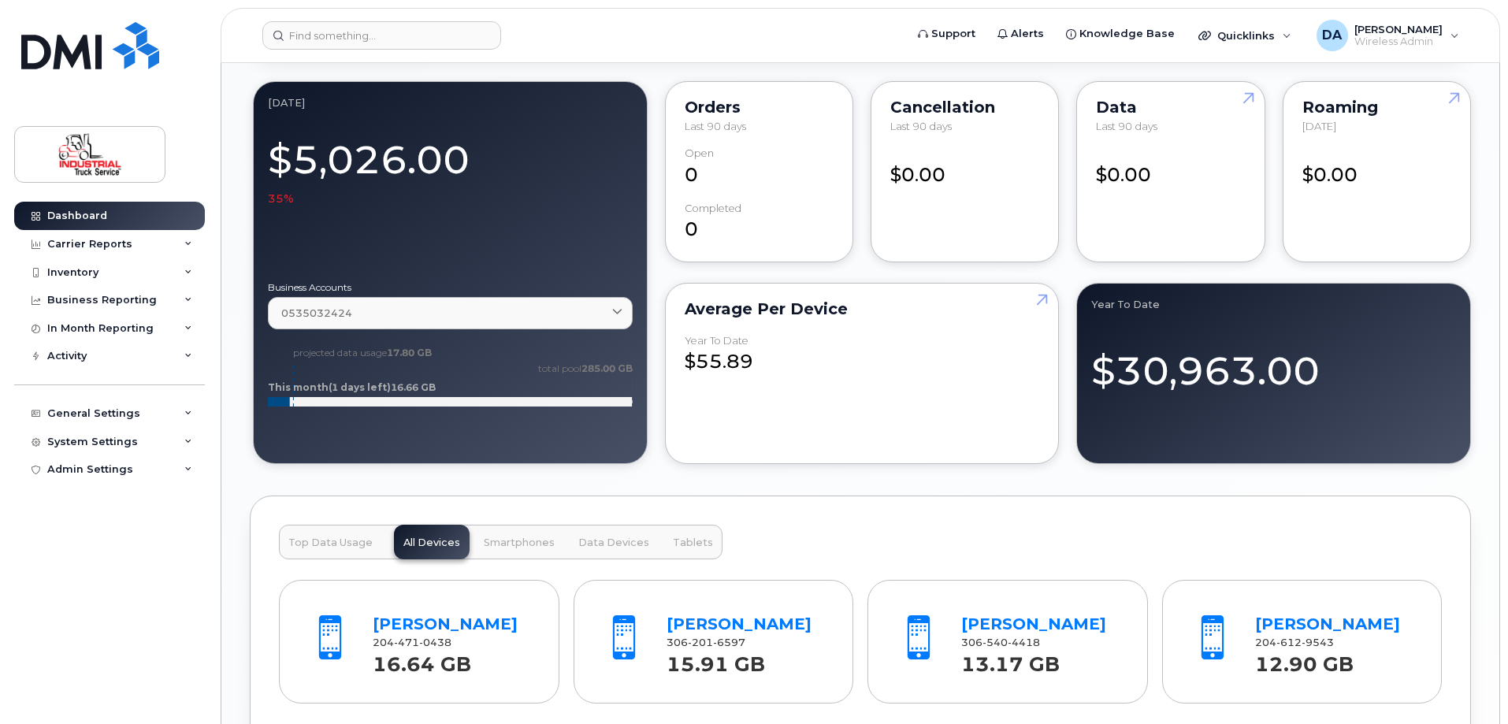
scroll to position [1497, 0]
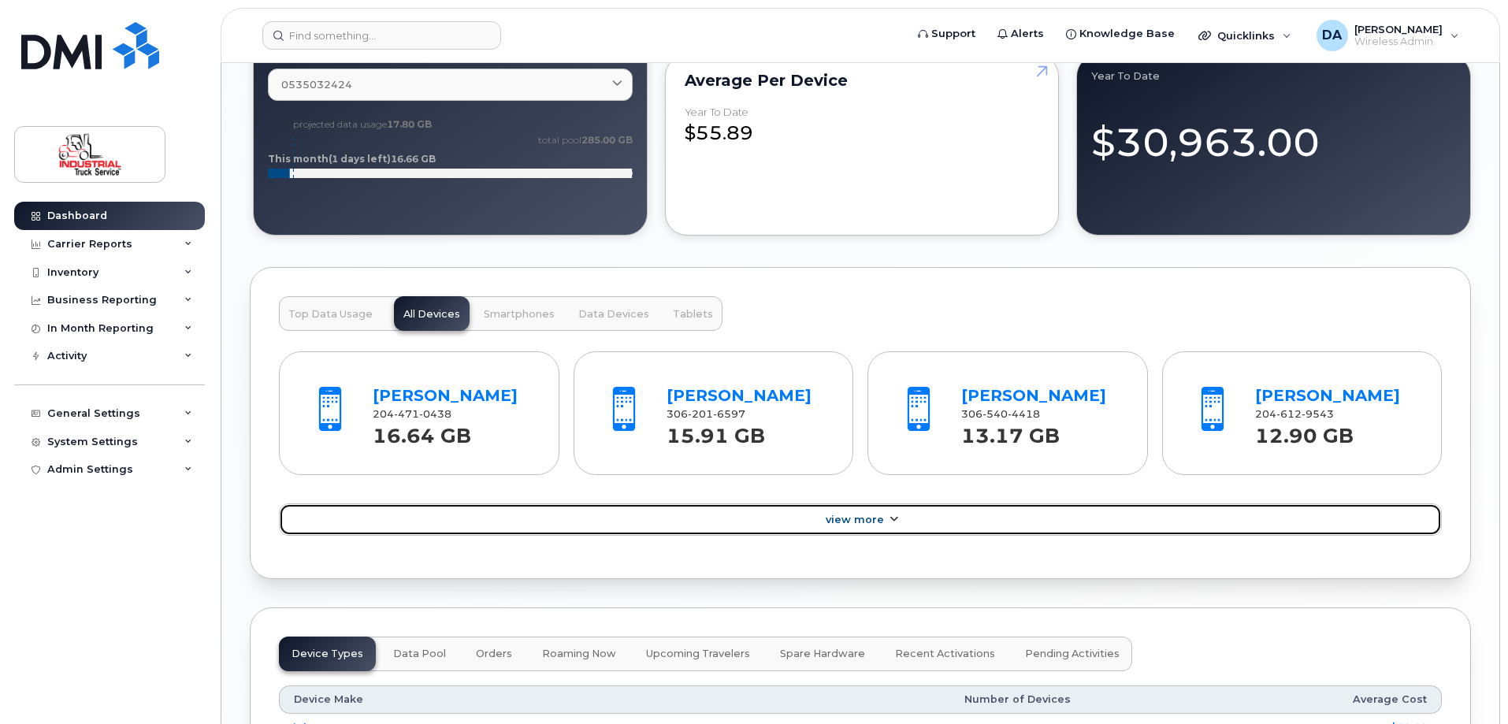
click at [867, 508] on link "View More" at bounding box center [860, 519] width 1163 height 33
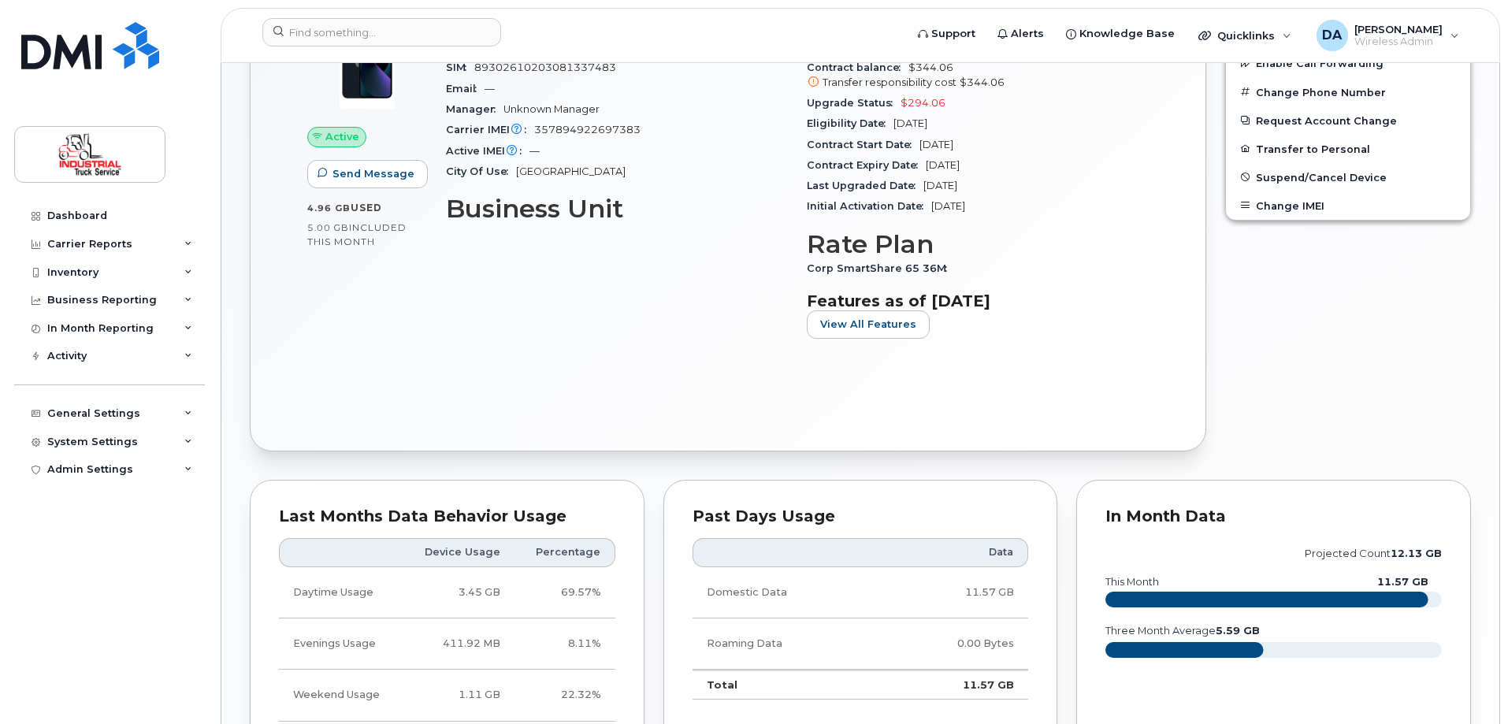
scroll to position [630, 0]
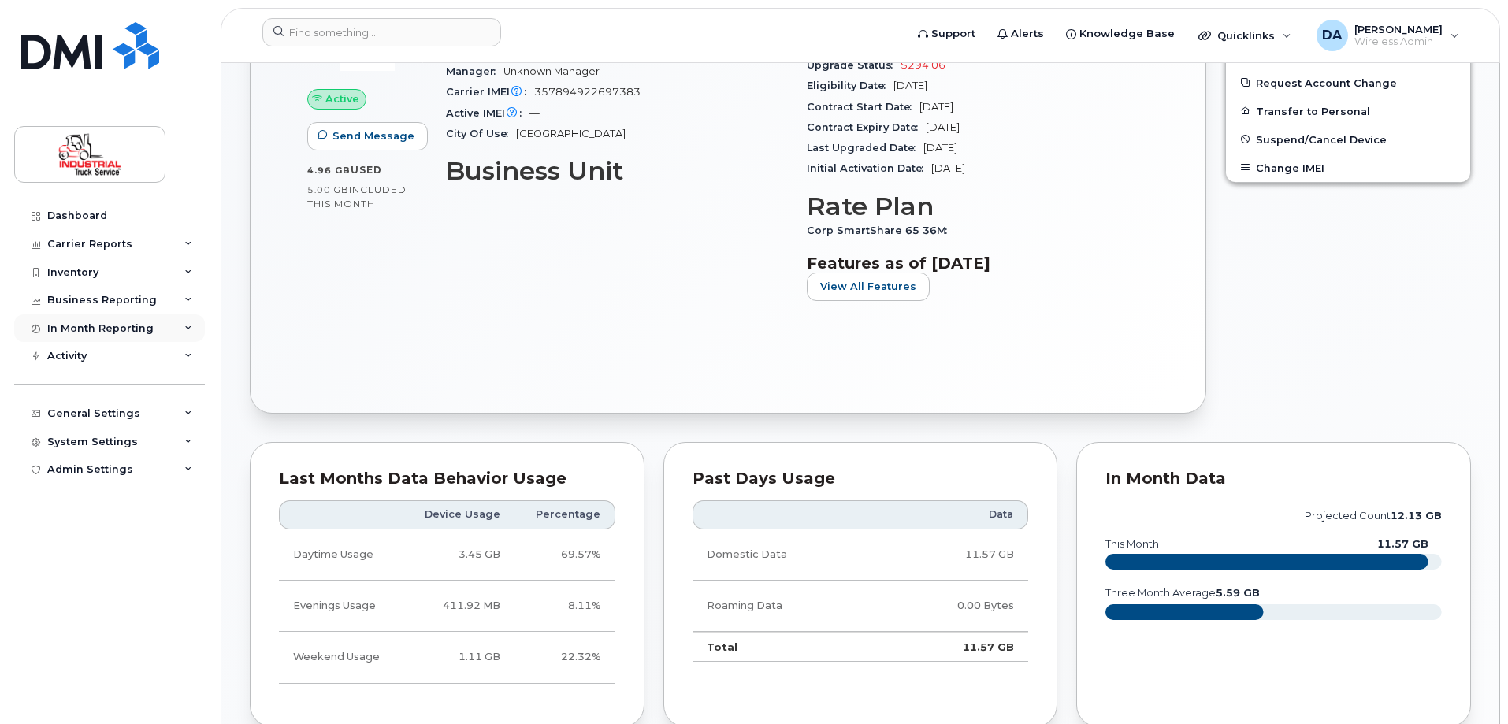
click at [116, 318] on div "In Month Reporting" at bounding box center [109, 328] width 191 height 28
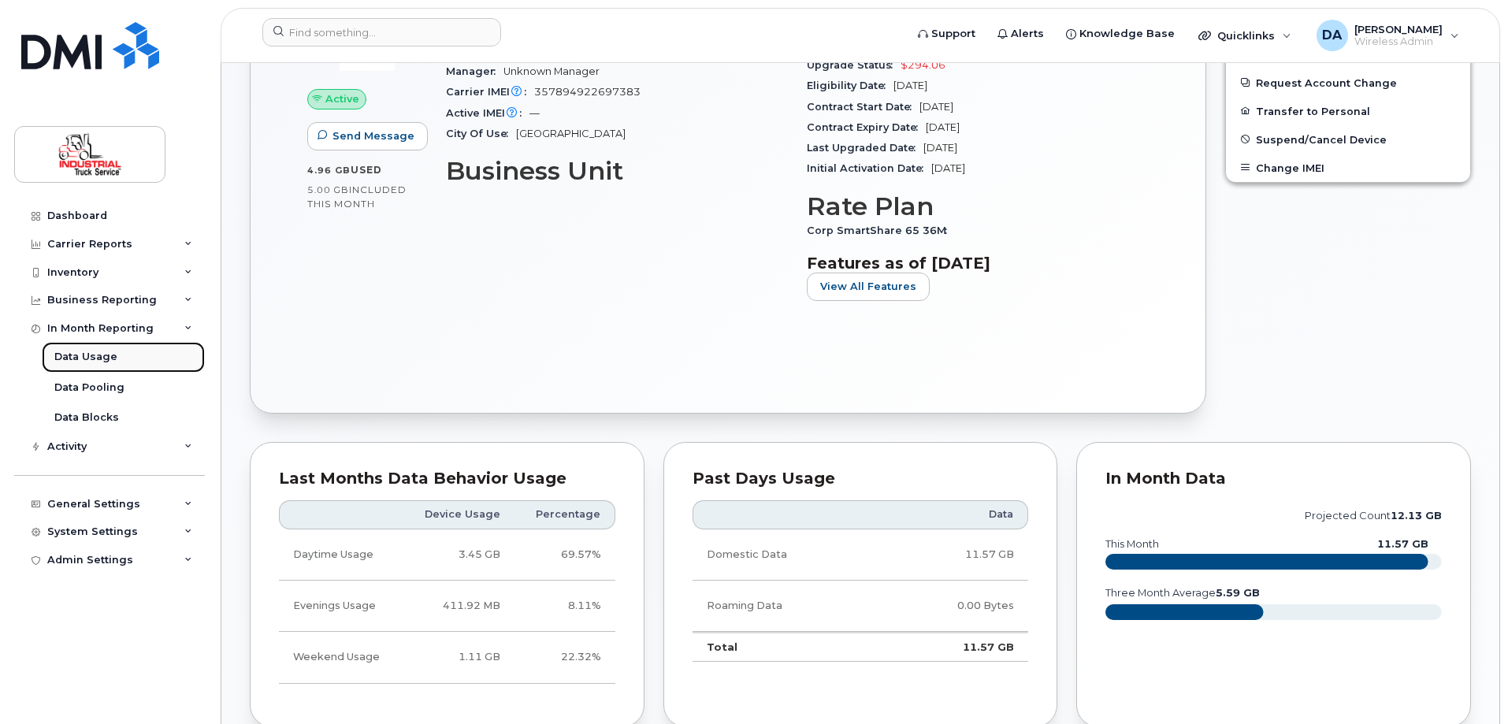
click at [84, 354] on div "Data Usage" at bounding box center [85, 357] width 63 height 14
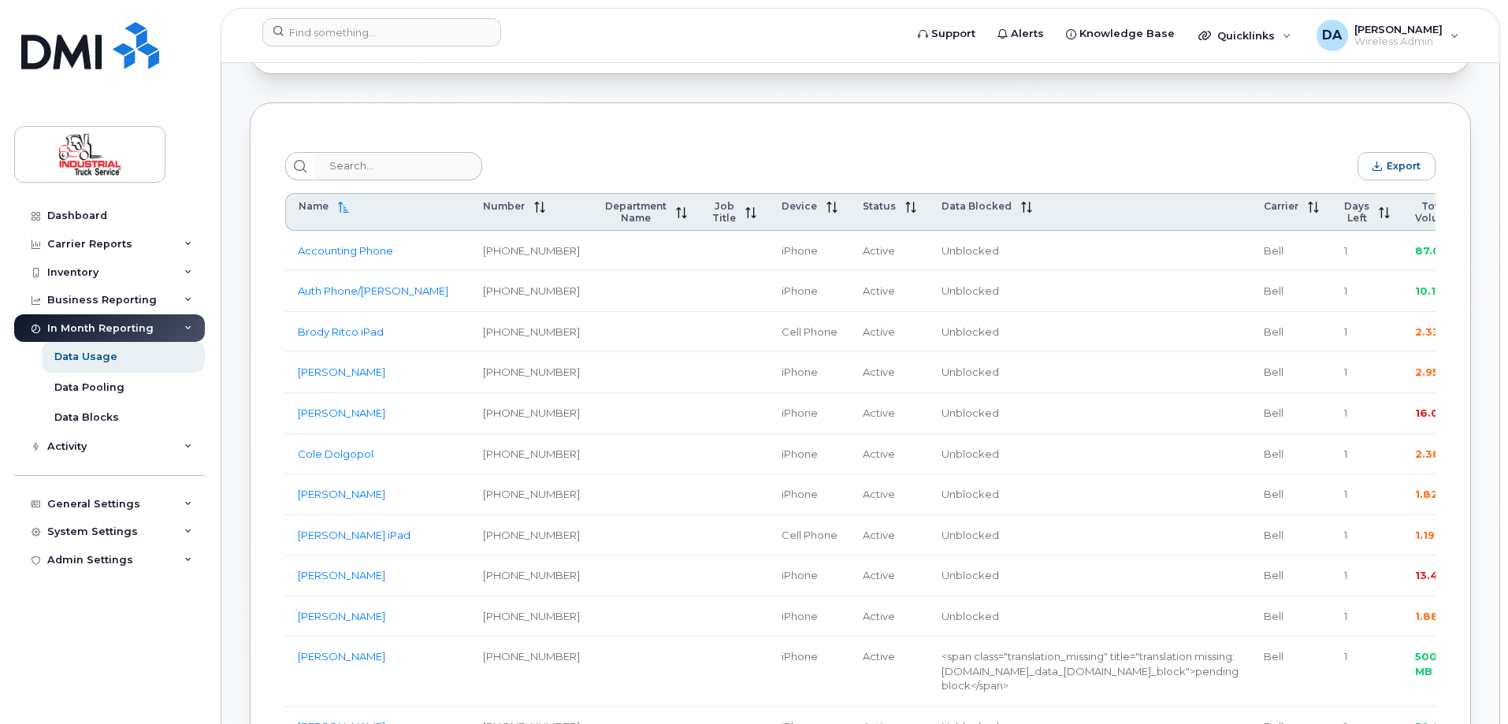
scroll to position [2241, 0]
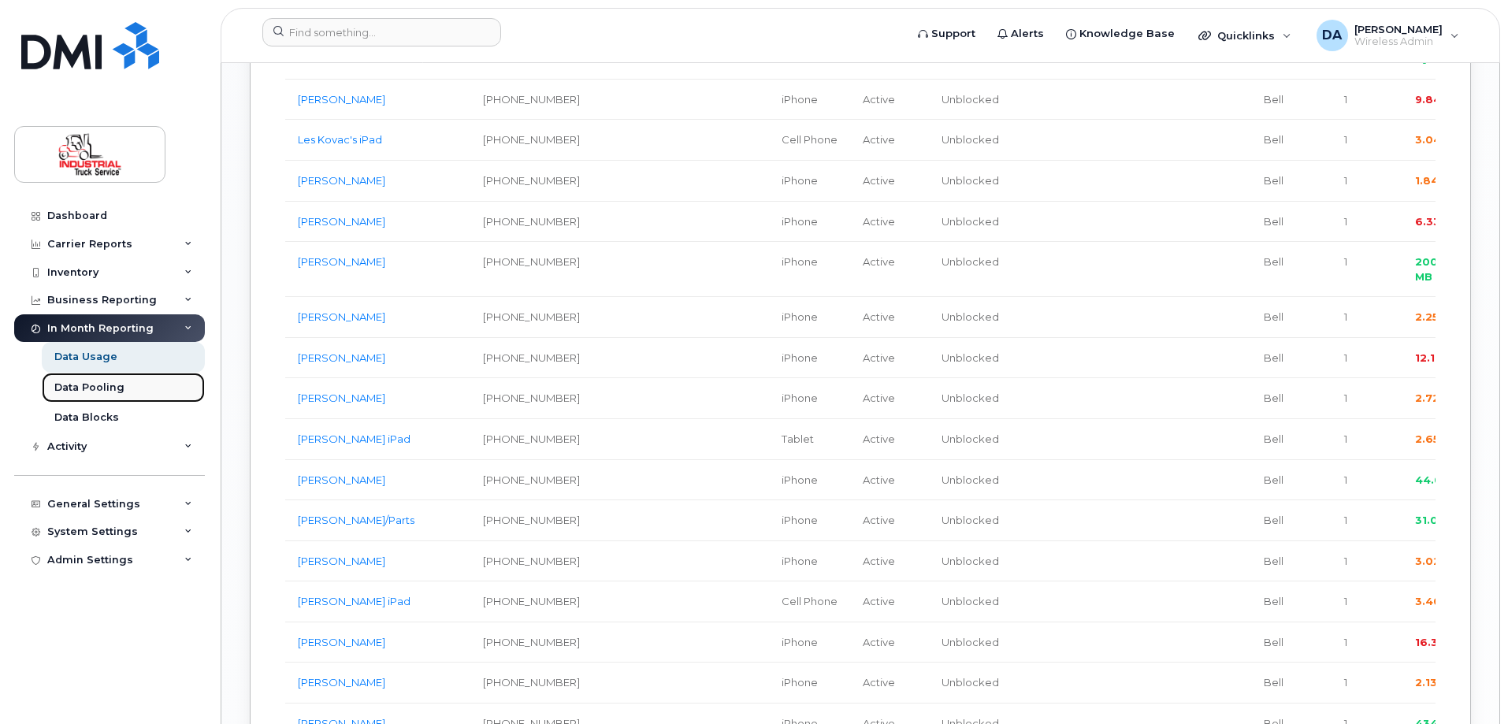
click at [101, 394] on div "Data Pooling" at bounding box center [89, 388] width 70 height 14
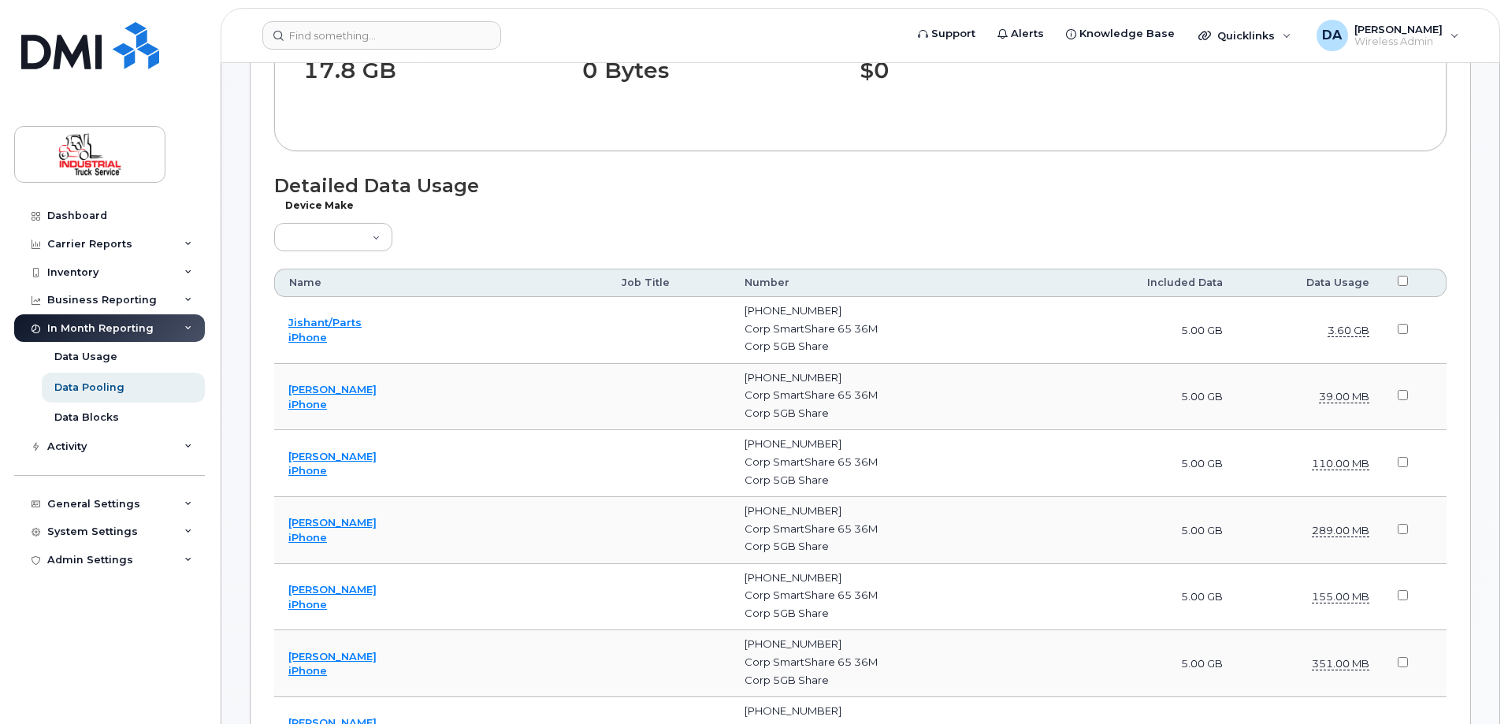
scroll to position [1385, 0]
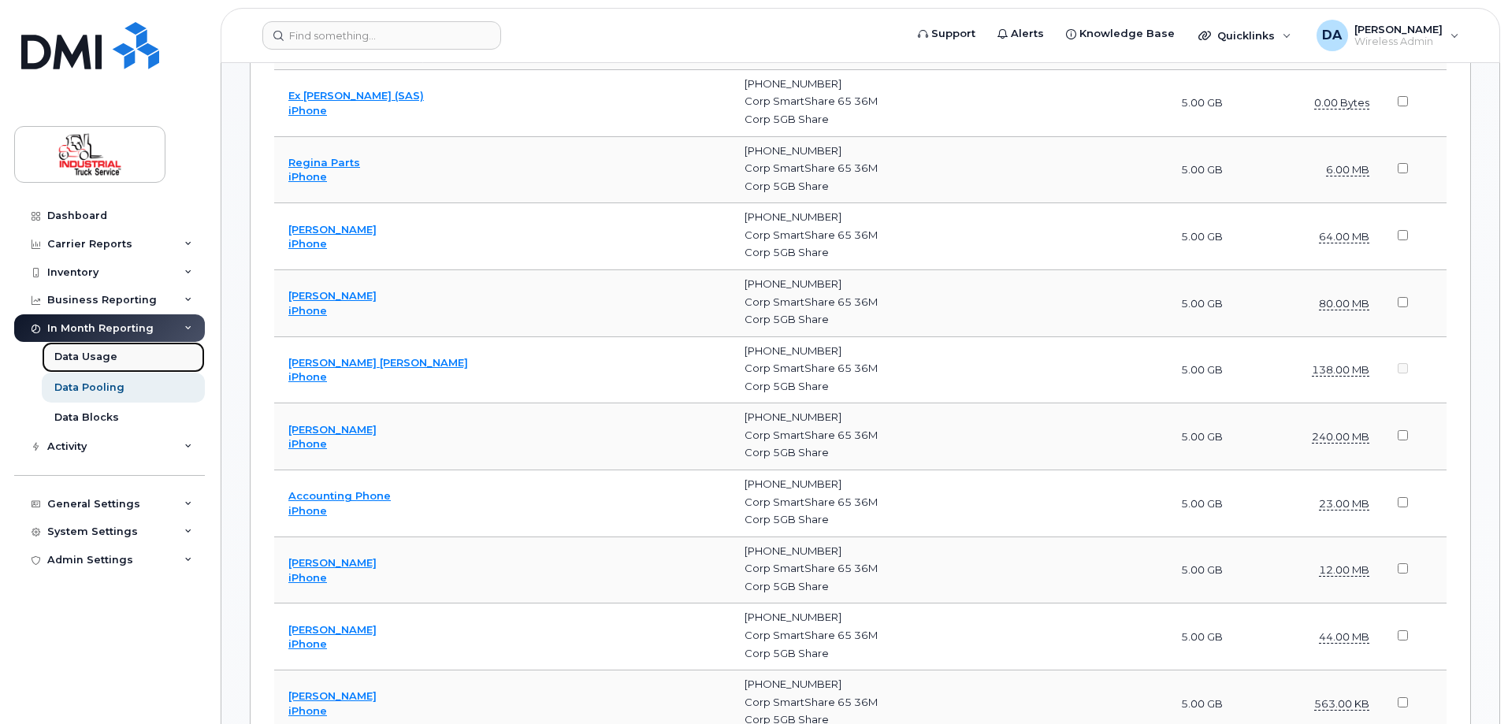
click at [85, 356] on div "Data Usage" at bounding box center [85, 357] width 63 height 14
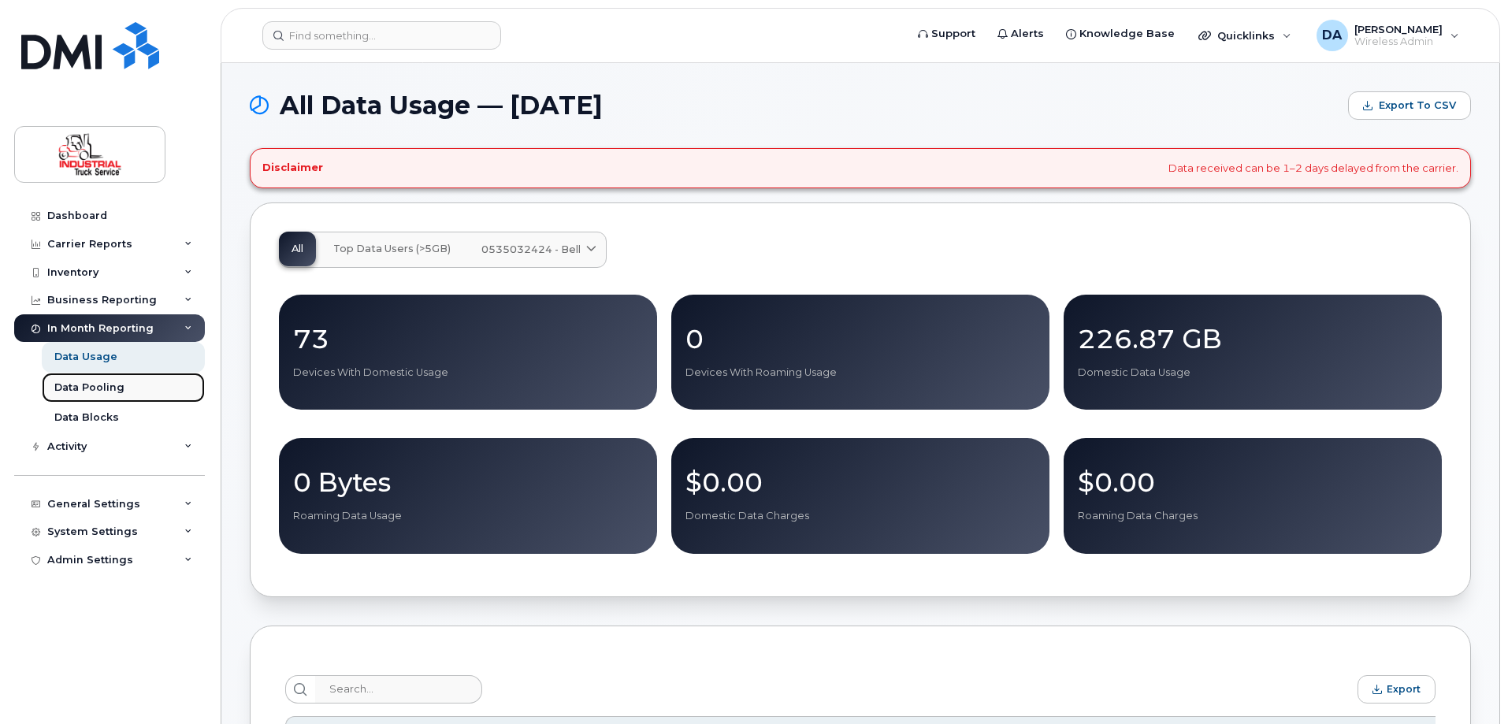
click at [79, 388] on div "Data Pooling" at bounding box center [89, 388] width 70 height 14
